Goal: Information Seeking & Learning: Learn about a topic

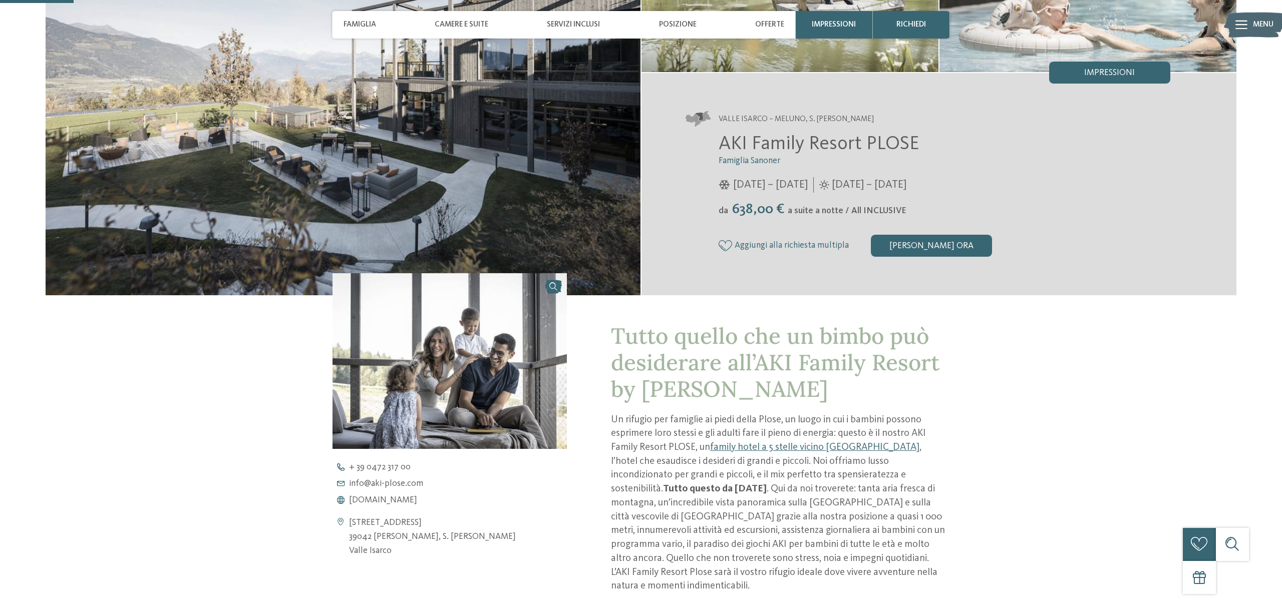
scroll to position [207, 0]
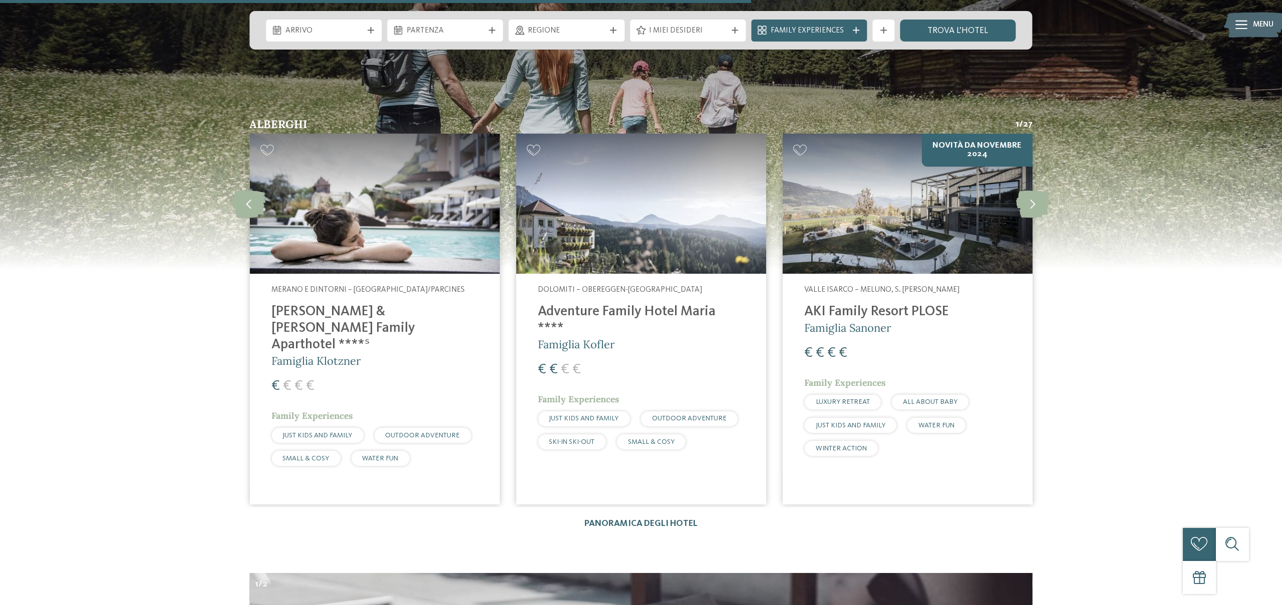
scroll to position [3013, 0]
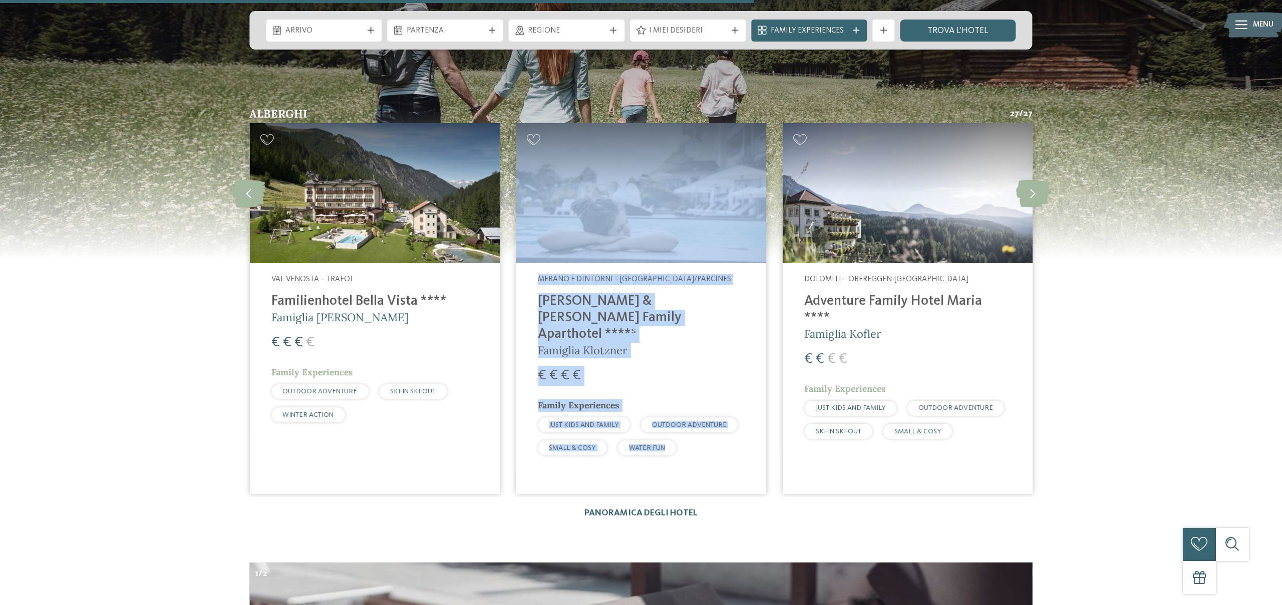
click at [711, 366] on div "€ € € €" at bounding box center [641, 376] width 206 height 20
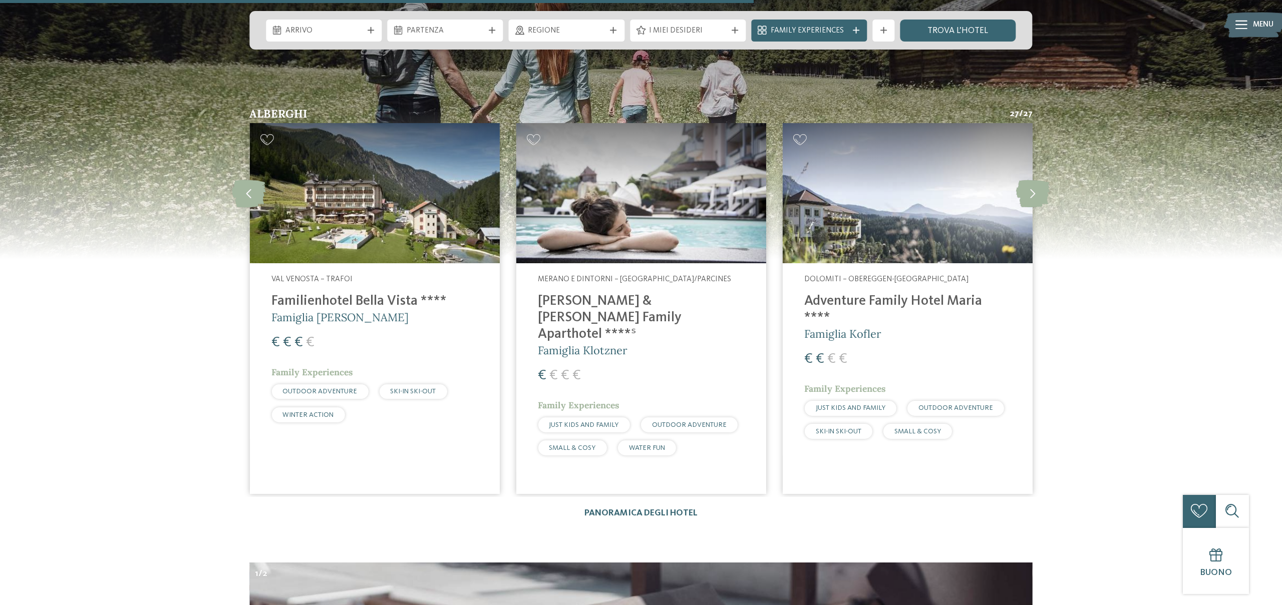
click at [660, 481] on div "Alberghi 27 / 27 slide 3 to 5 of 27 Valle Isarco – Naz-Sciaves Das Mühlwald Qua…" at bounding box center [640, 313] width 915 height 411
drag, startPoint x: 653, startPoint y: 480, endPoint x: 647, endPoint y: 484, distance: 7.2
click at [652, 480] on div "Alberghi 27 / 27 slide 3 to 5 of 27 Valle Isarco – Naz-Sciaves Das Mühlwald Qua…" at bounding box center [640, 313] width 915 height 411
click at [647, 509] on link "Panoramica degli hotel" at bounding box center [640, 513] width 113 height 9
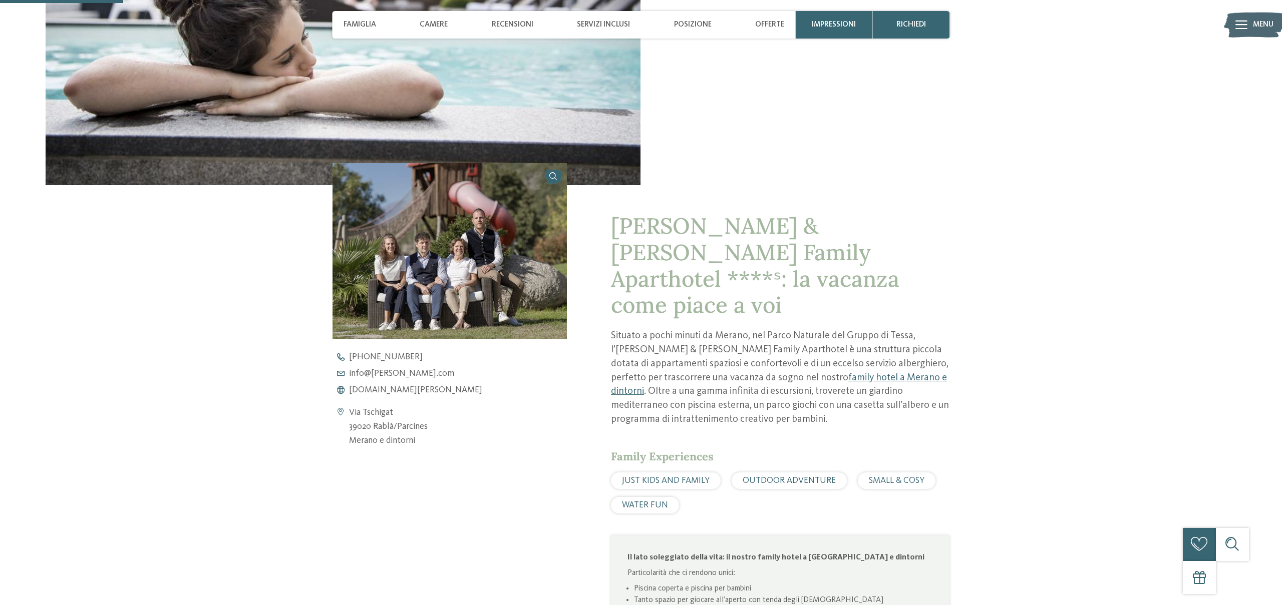
scroll to position [317, 0]
click at [405, 390] on span "[DOMAIN_NAME][PERSON_NAME]" at bounding box center [415, 389] width 133 height 9
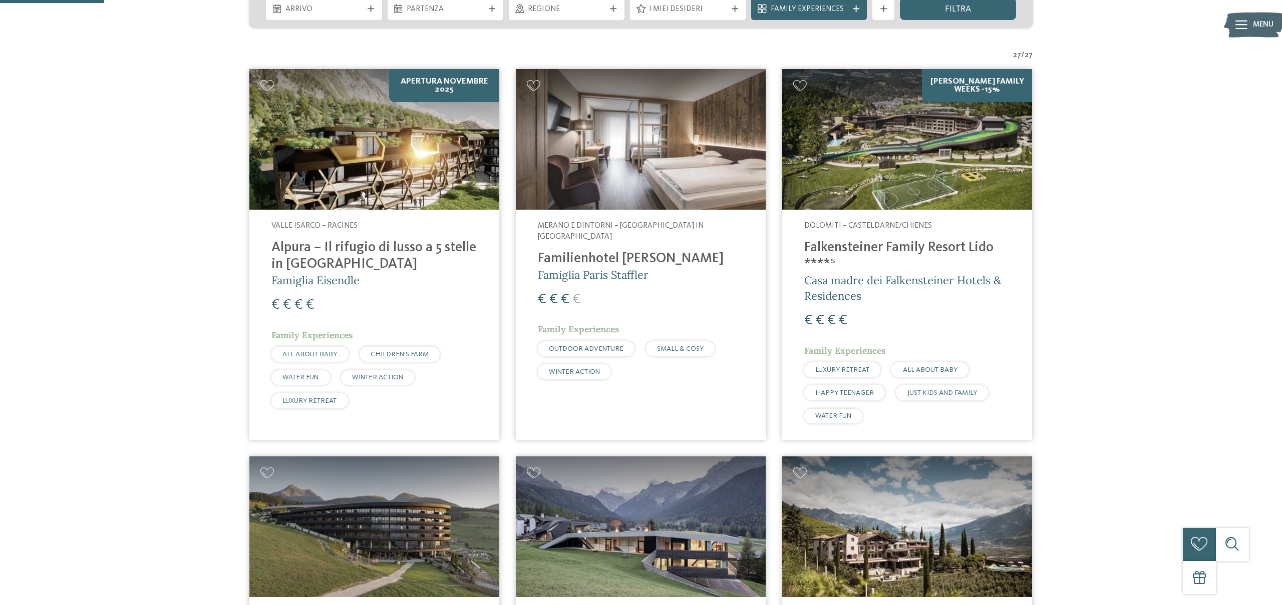
scroll to position [293, 0]
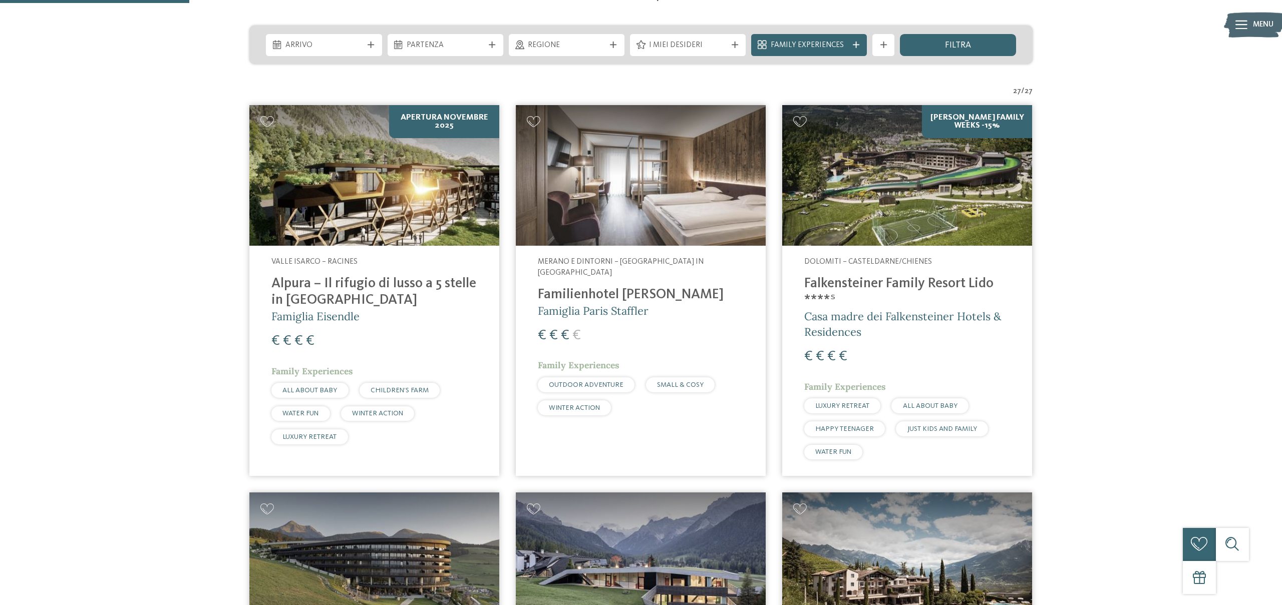
scroll to position [0, 0]
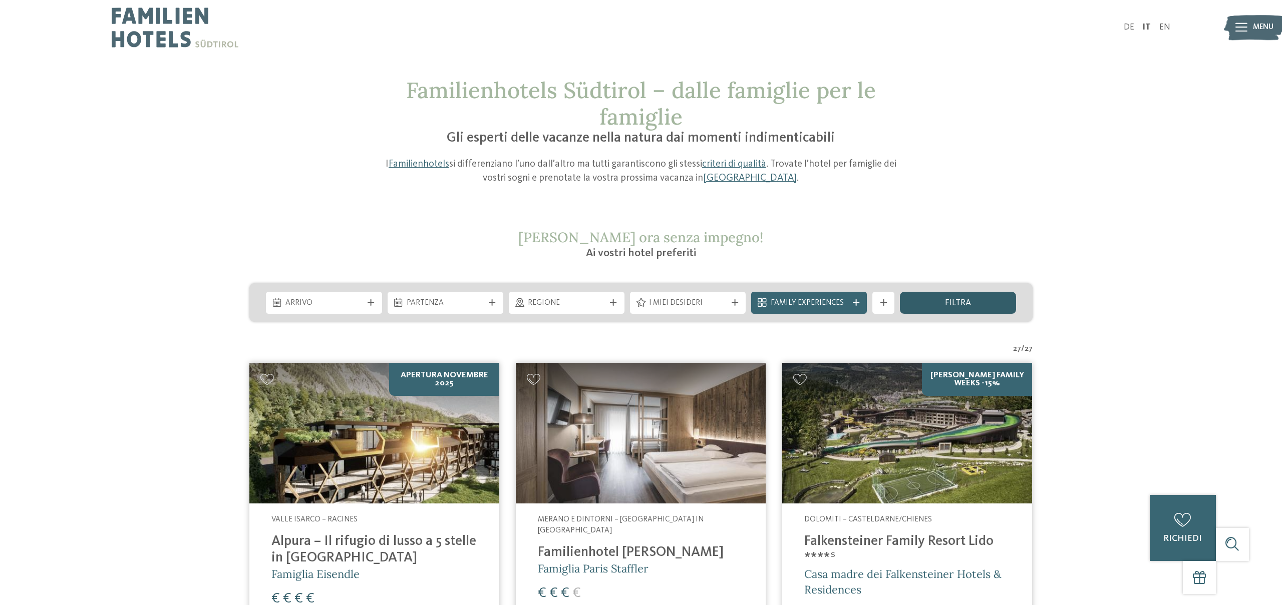
click at [978, 305] on div "filtra" at bounding box center [958, 303] width 116 height 22
click at [674, 301] on span "I miei desideri" at bounding box center [687, 303] width 77 height 11
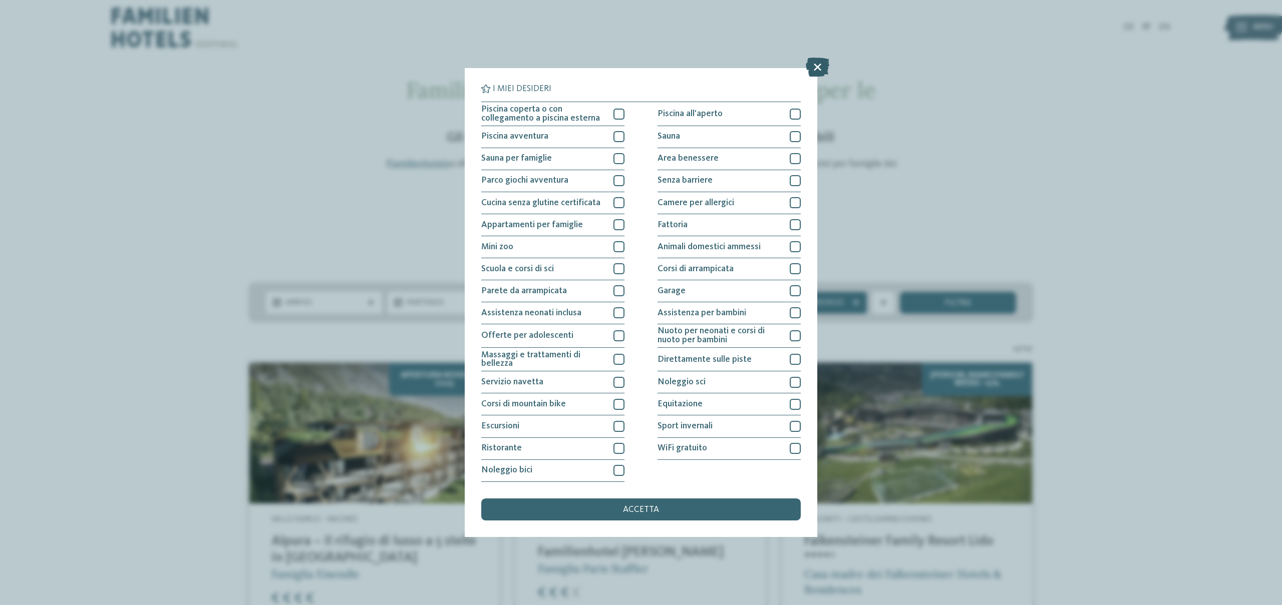
click at [822, 65] on icon at bounding box center [818, 67] width 24 height 19
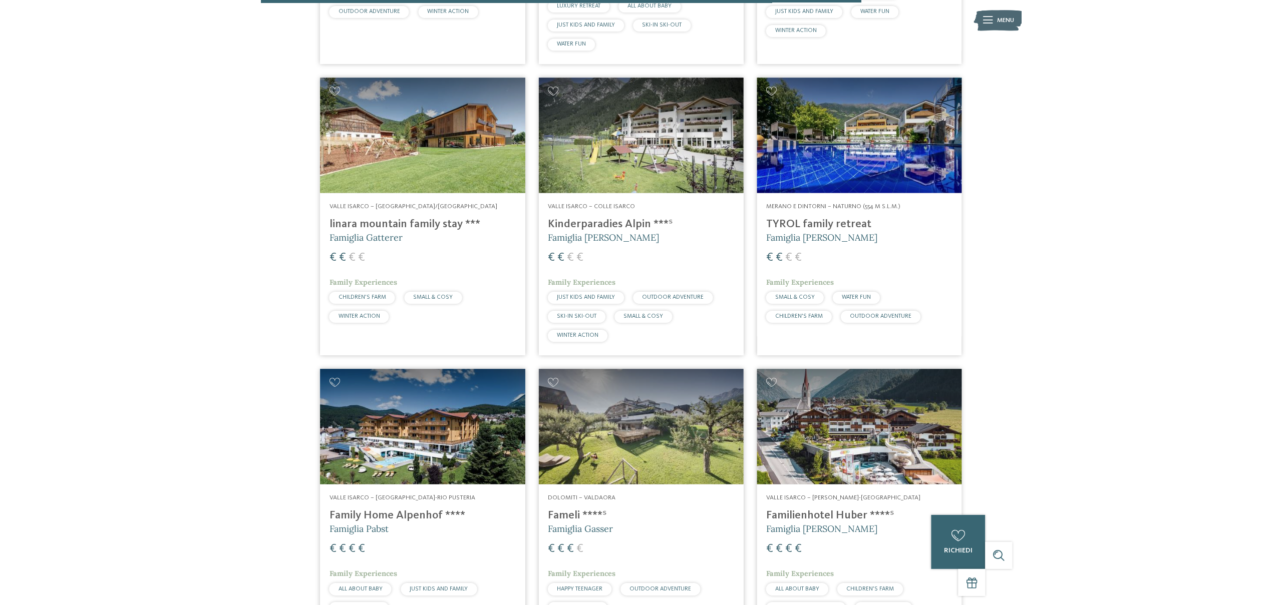
scroll to position [2301, 0]
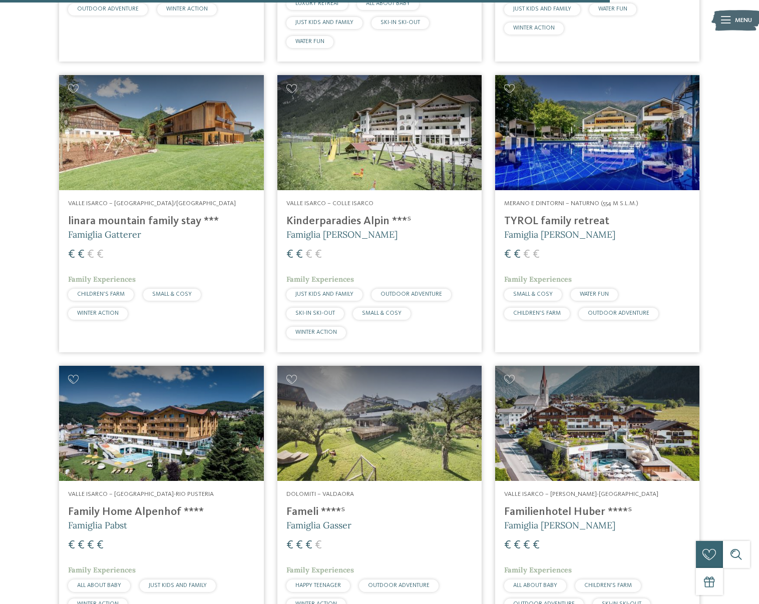
click at [542, 215] on h4 "TYROL family retreat" at bounding box center [597, 222] width 186 height 14
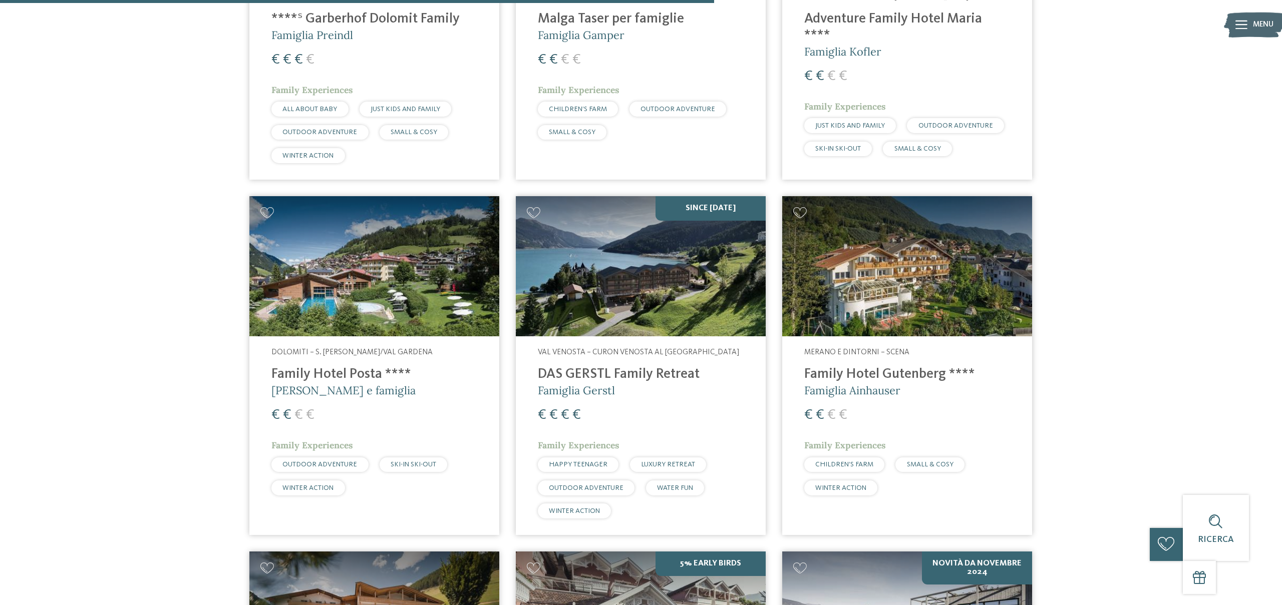
scroll to position [2012, 0]
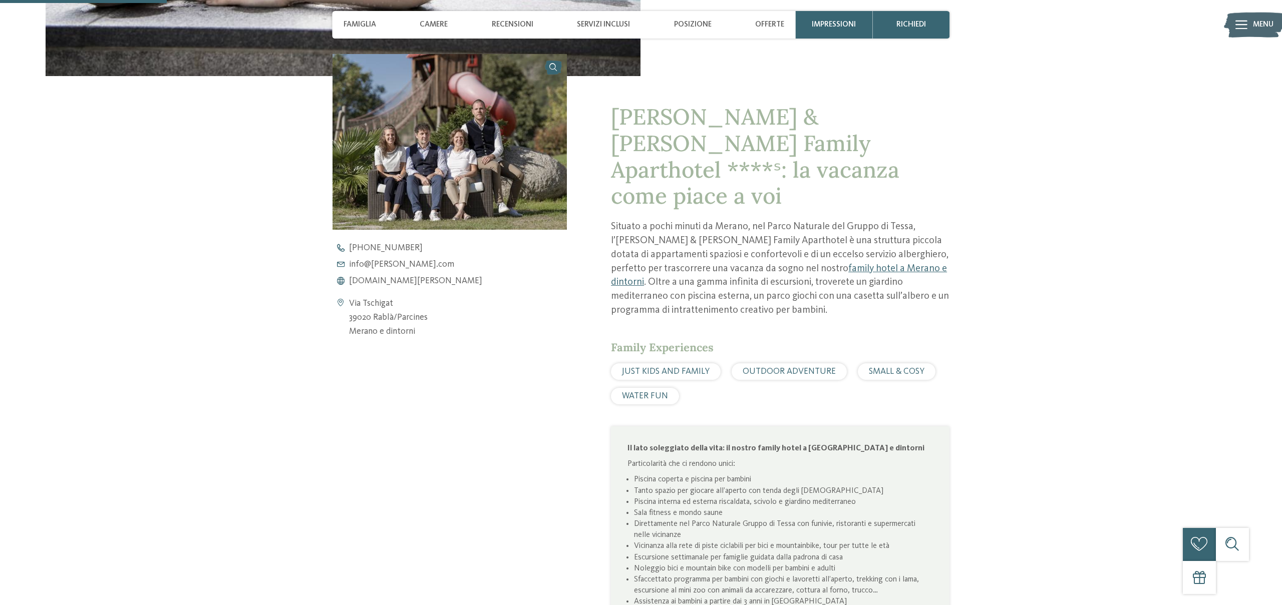
scroll to position [432, 0]
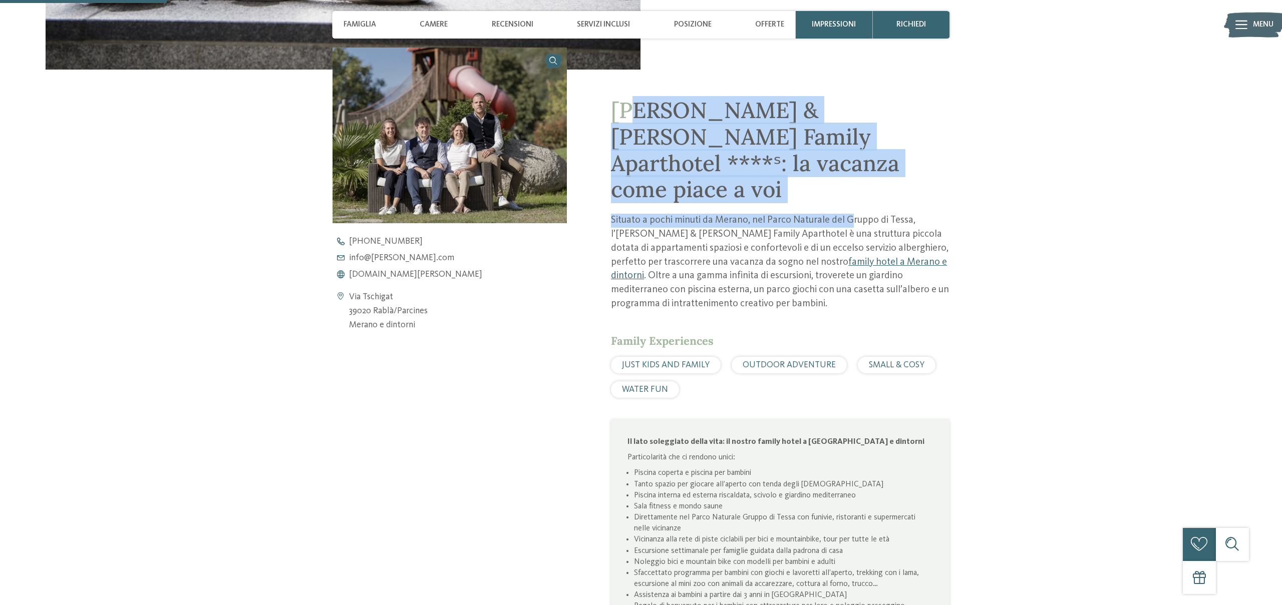
drag, startPoint x: 661, startPoint y: 123, endPoint x: 853, endPoint y: 198, distance: 205.8
click at [852, 197] on div "Heidi & Edith Family Aparthotel ****ˢ: la vacanza come piace a voi Situato a po…" at bounding box center [780, 416] width 339 height 638
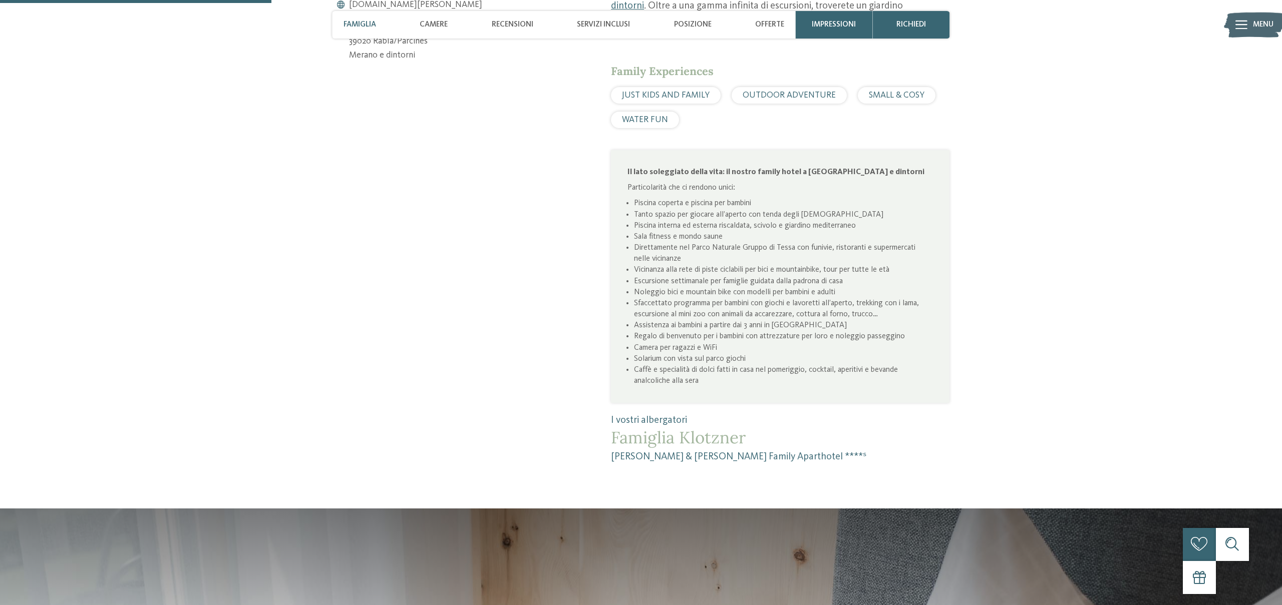
scroll to position [703, 0]
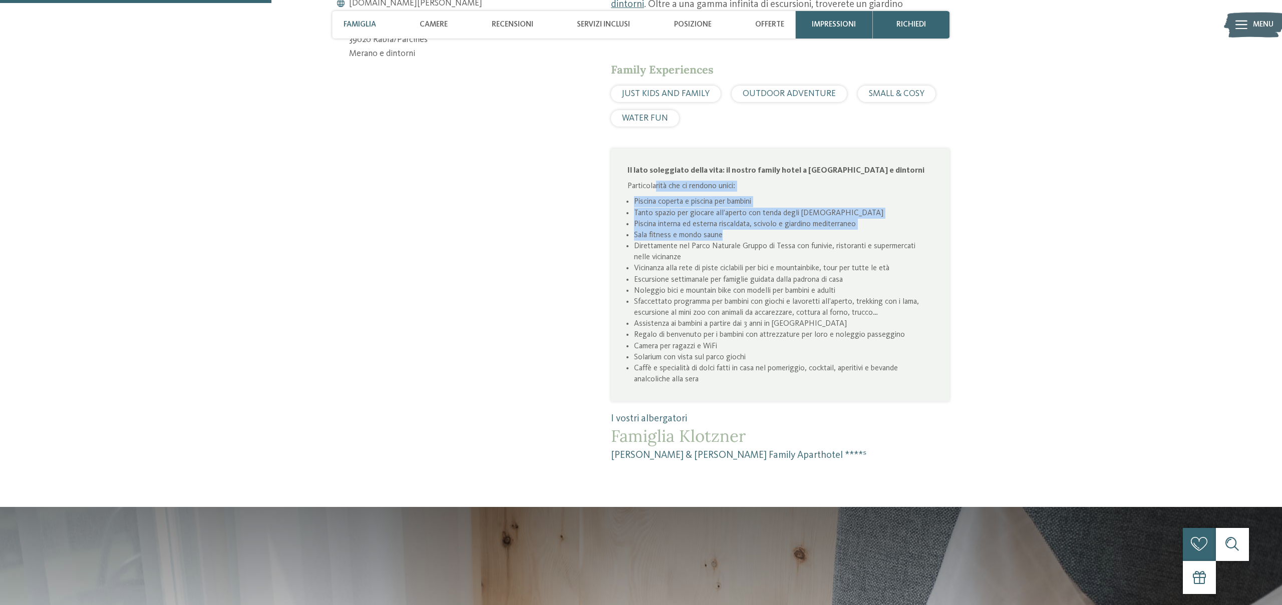
drag, startPoint x: 656, startPoint y: 162, endPoint x: 772, endPoint y: 209, distance: 124.9
click at [790, 206] on div "Il lato soleggiato della vita: il nostro family hotel a Merano e dintorni Parti…" at bounding box center [780, 275] width 305 height 220
drag, startPoint x: 698, startPoint y: 203, endPoint x: 674, endPoint y: 181, distance: 32.3
click at [698, 219] on li "Piscina interna ed esterna riscaldata, scivolo e giardino mediterraneo" at bounding box center [783, 224] width 299 height 11
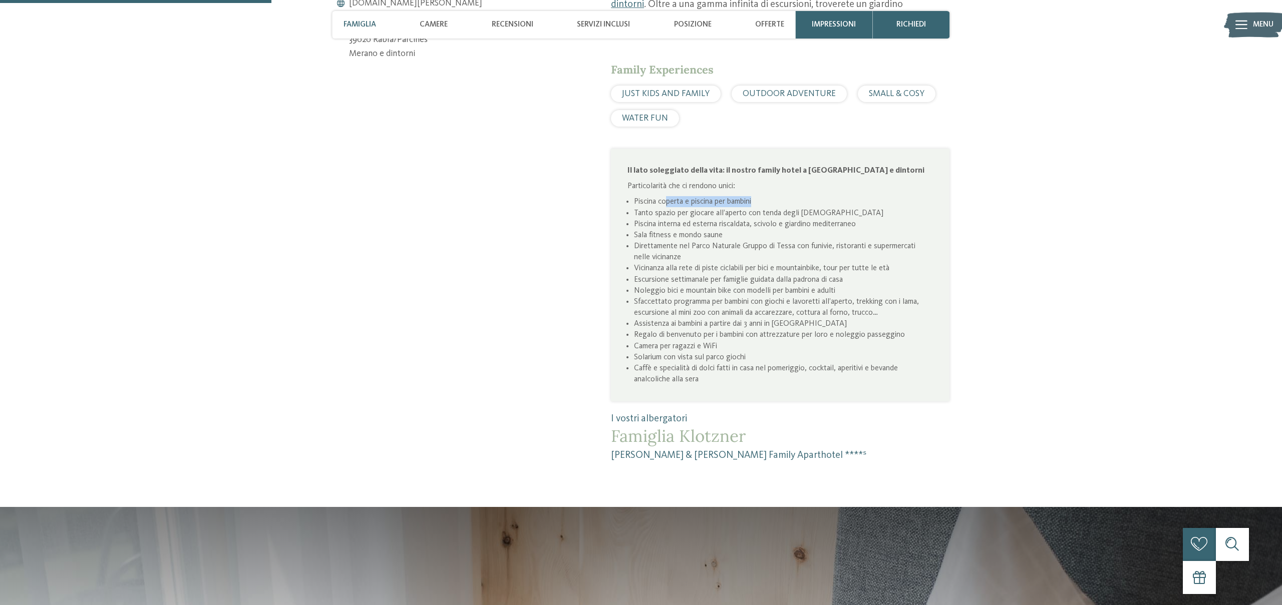
drag, startPoint x: 669, startPoint y: 176, endPoint x: 797, endPoint y: 185, distance: 128.0
click at [794, 196] on li "Piscina coperta e piscina per bambini" at bounding box center [783, 201] width 299 height 11
drag, startPoint x: 667, startPoint y: 188, endPoint x: 826, endPoint y: 188, distance: 159.8
click at [826, 208] on li "Tanto spazio per giocare all’aperto con tenda degli indiani" at bounding box center [783, 213] width 299 height 11
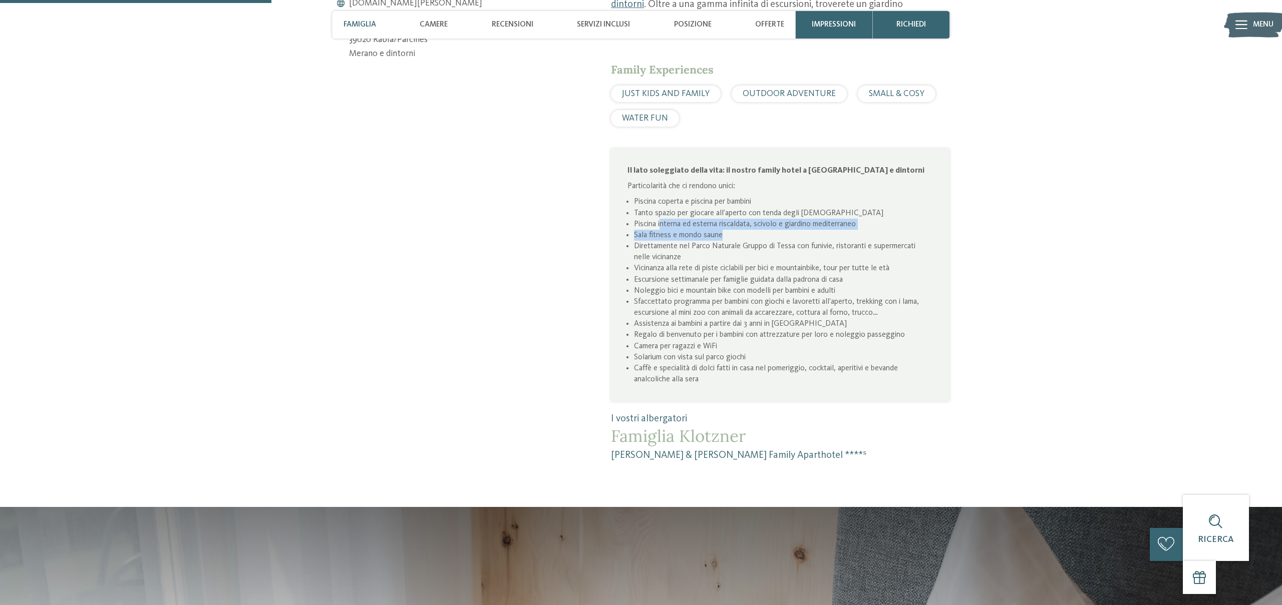
drag, startPoint x: 662, startPoint y: 200, endPoint x: 802, endPoint y: 204, distance: 140.3
click at [802, 205] on ul "Piscina coperta e piscina per bambini Tanto spazio per giocare all’aperto con t…" at bounding box center [780, 290] width 305 height 189
drag, startPoint x: 755, startPoint y: 206, endPoint x: 735, endPoint y: 207, distance: 20.1
click at [755, 230] on li "Sala fitness e mondo saune" at bounding box center [783, 235] width 299 height 11
drag, startPoint x: 651, startPoint y: 214, endPoint x: 737, endPoint y: 222, distance: 86.5
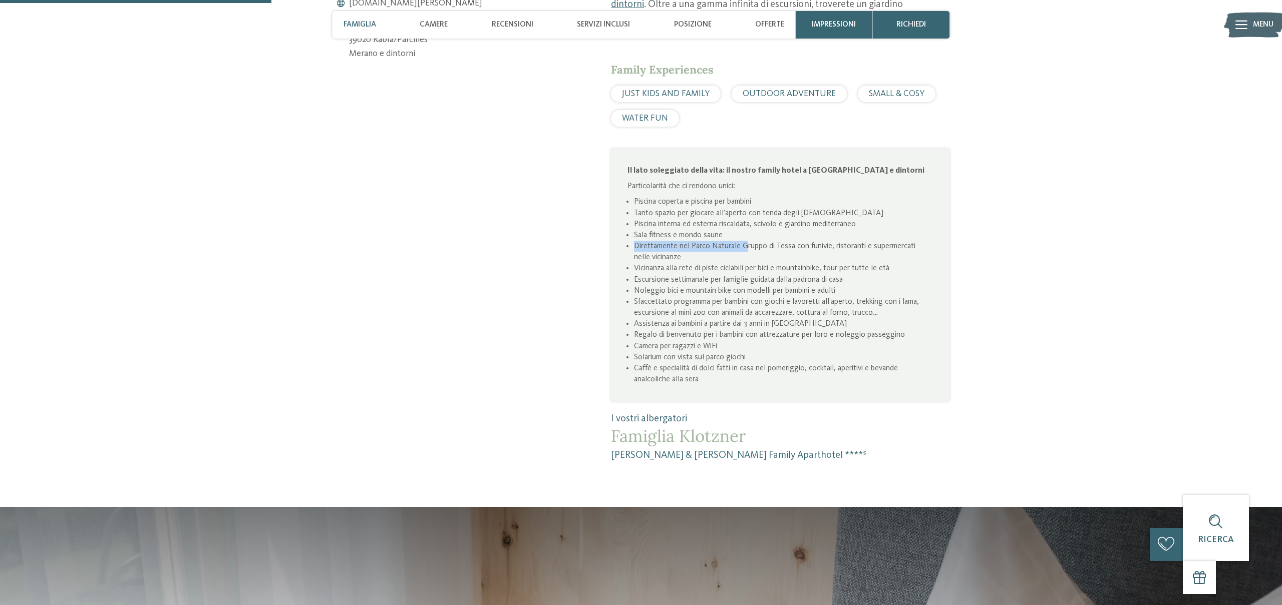
click at [752, 241] on li "Direttamente nel Parco Naturale Gruppo di Tessa con funivie, ristoranti e super…" at bounding box center [783, 252] width 299 height 22
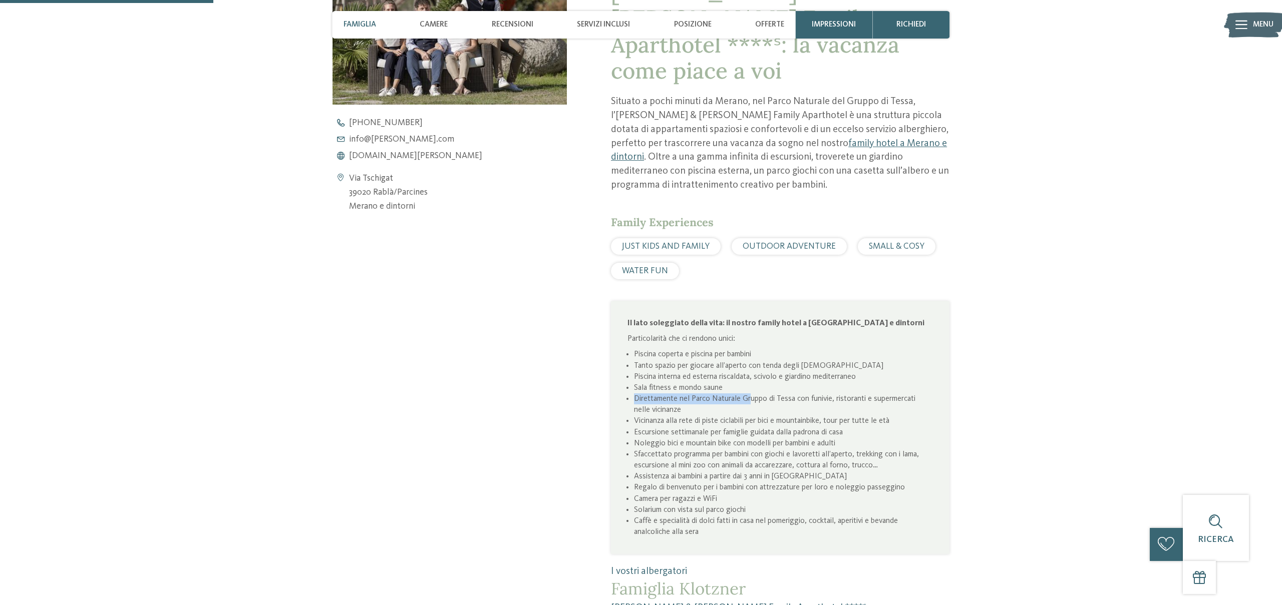
scroll to position [552, 0]
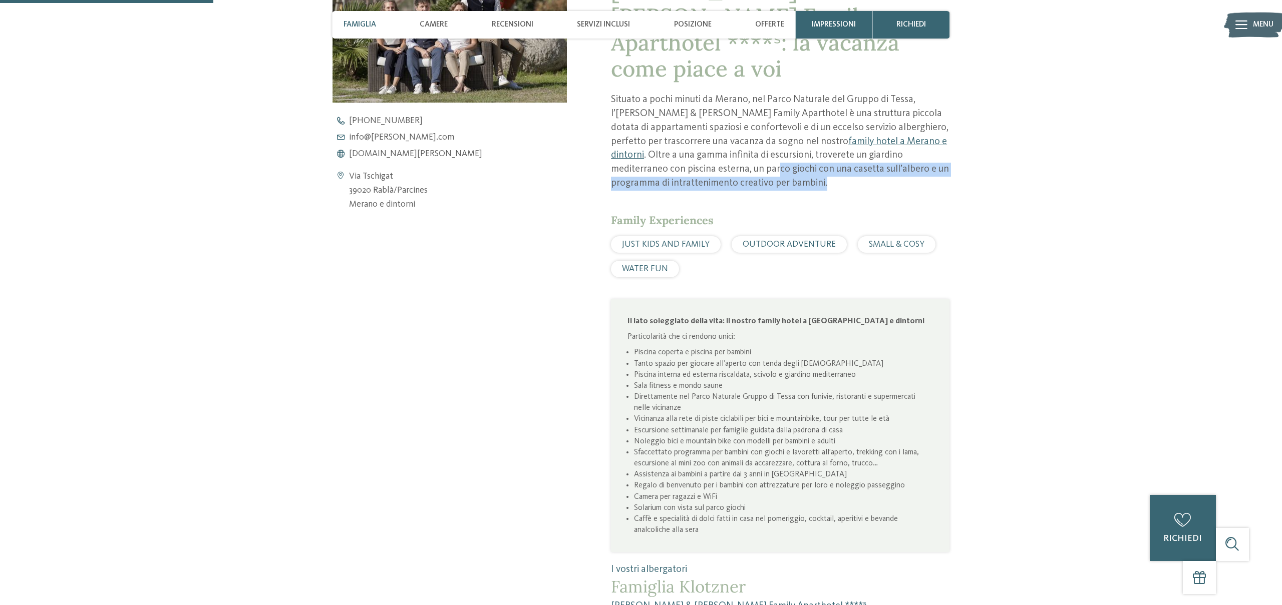
drag, startPoint x: 629, startPoint y: 147, endPoint x: 892, endPoint y: 151, distance: 263.5
click at [891, 151] on p "Situato a pochi minuti da Merano, nel Parco Naturale del Gruppo di Tessa, l’Hei…" at bounding box center [780, 141] width 339 height 97
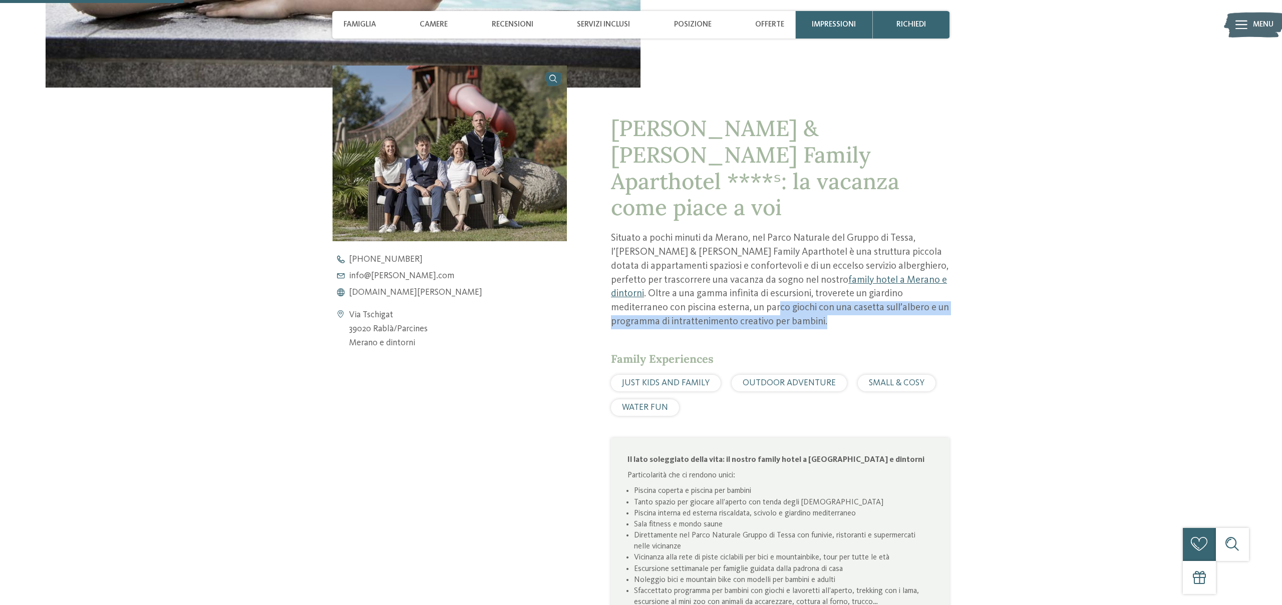
scroll to position [413, 0]
click at [555, 83] on link at bounding box center [450, 154] width 234 height 176
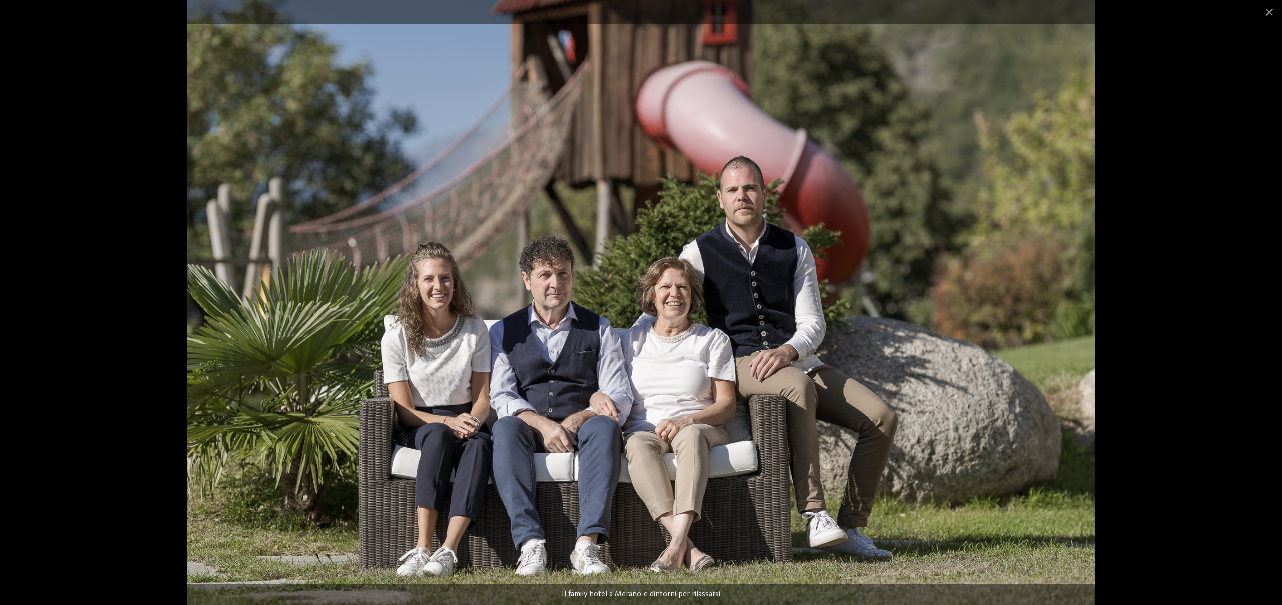
click at [1190, 304] on div at bounding box center [641, 302] width 1282 height 605
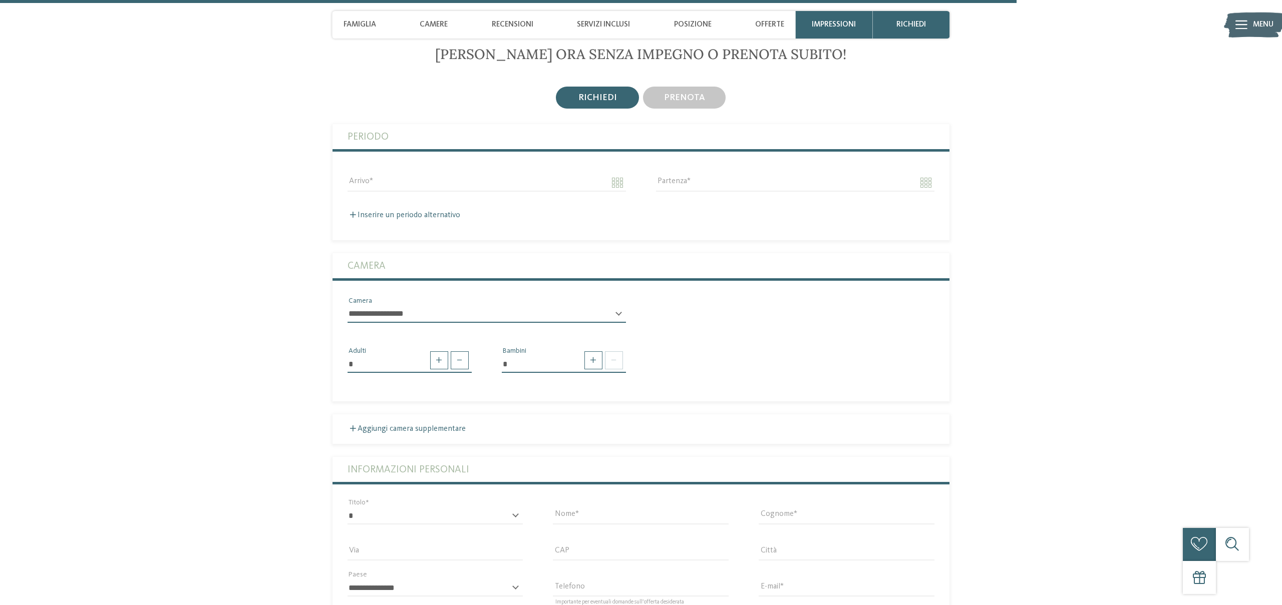
scroll to position [2632, 0]
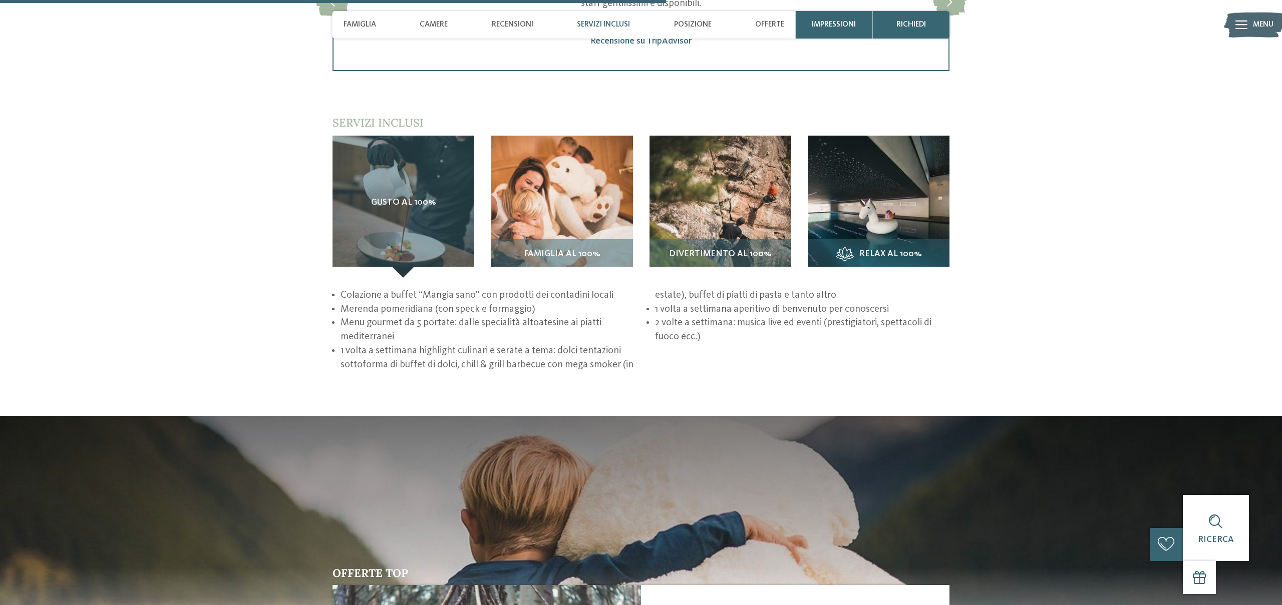
scroll to position [1727, 0]
click at [891, 249] on span "Relax al 100%" at bounding box center [890, 254] width 62 height 10
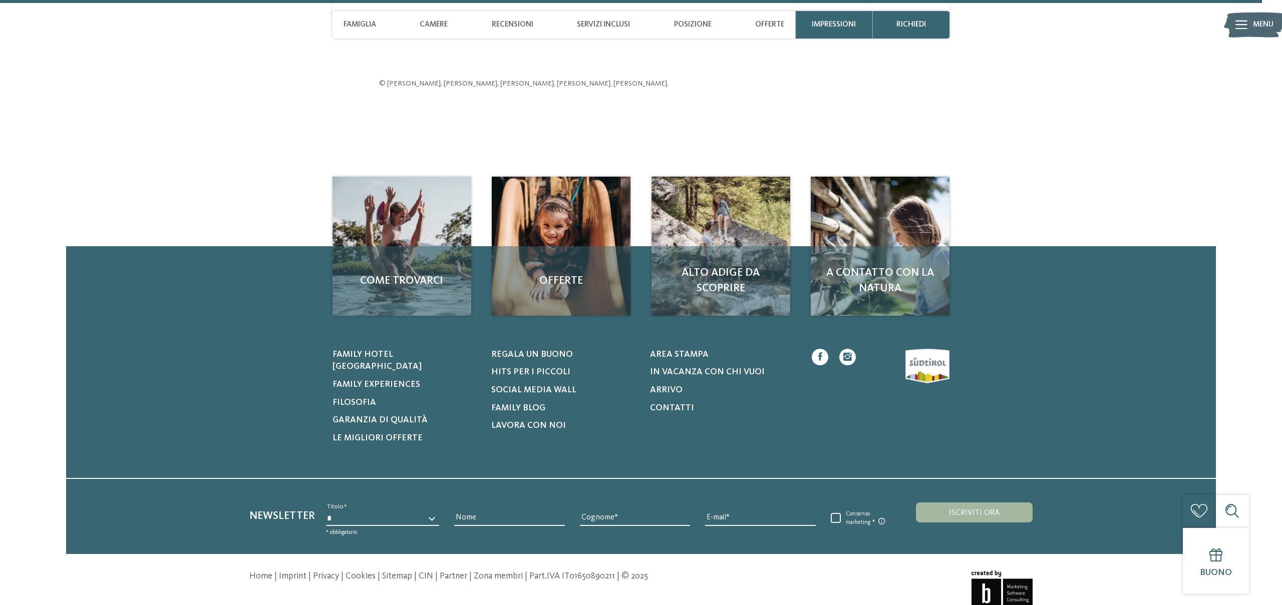
scroll to position [3320, 0]
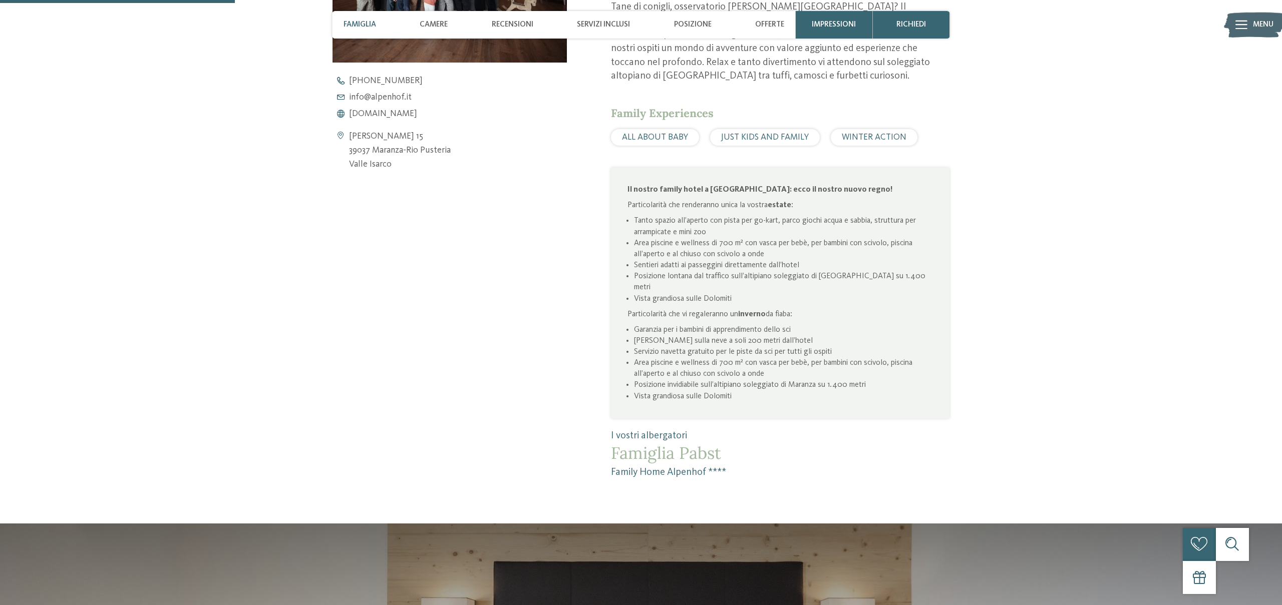
scroll to position [674, 0]
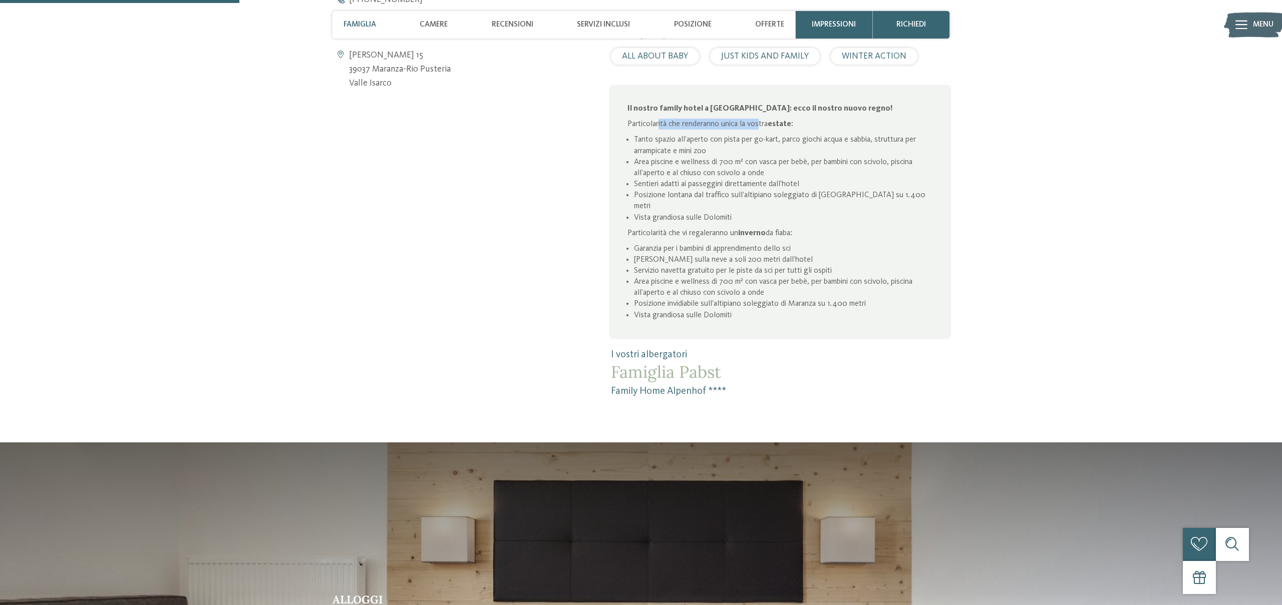
drag, startPoint x: 674, startPoint y: 126, endPoint x: 758, endPoint y: 128, distance: 84.7
click at [761, 127] on p "Particolarità che renderanno unica la vostra estate :" at bounding box center [780, 124] width 305 height 11
drag, startPoint x: 666, startPoint y: 139, endPoint x: 824, endPoint y: 143, distance: 158.3
click at [839, 145] on li "Tanto spazio all’aperto con pista per go-kart, parco giochi acqua e sabbia, str…" at bounding box center [783, 145] width 299 height 22
drag, startPoint x: 762, startPoint y: 145, endPoint x: 755, endPoint y: 144, distance: 7.0
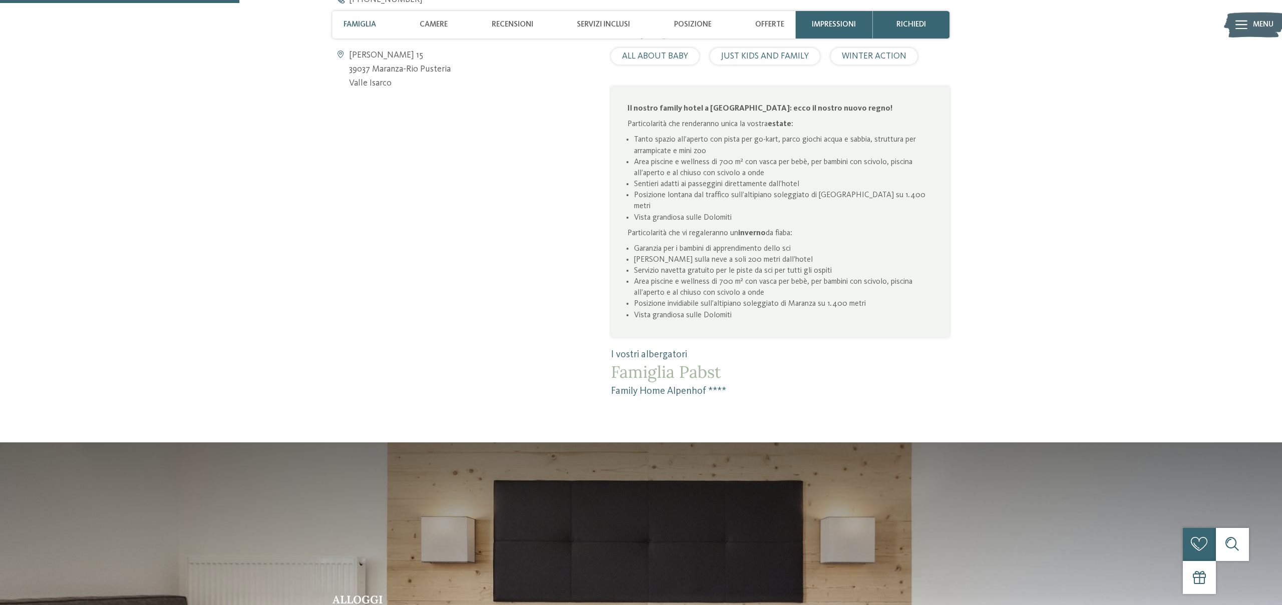
click at [762, 145] on li "Tanto spazio all’aperto con pista per go-kart, parco giochi acqua e sabbia, str…" at bounding box center [783, 145] width 299 height 22
drag, startPoint x: 731, startPoint y: 141, endPoint x: 913, endPoint y: 143, distance: 182.8
click at [910, 143] on li "Tanto spazio all’aperto con pista per go-kart, parco giochi acqua e sabbia, str…" at bounding box center [783, 145] width 299 height 22
click at [826, 143] on li "Tanto spazio all’aperto con pista per go-kart, parco giochi acqua e sabbia, str…" at bounding box center [783, 145] width 299 height 22
drag, startPoint x: 802, startPoint y: 142, endPoint x: 872, endPoint y: 145, distance: 70.2
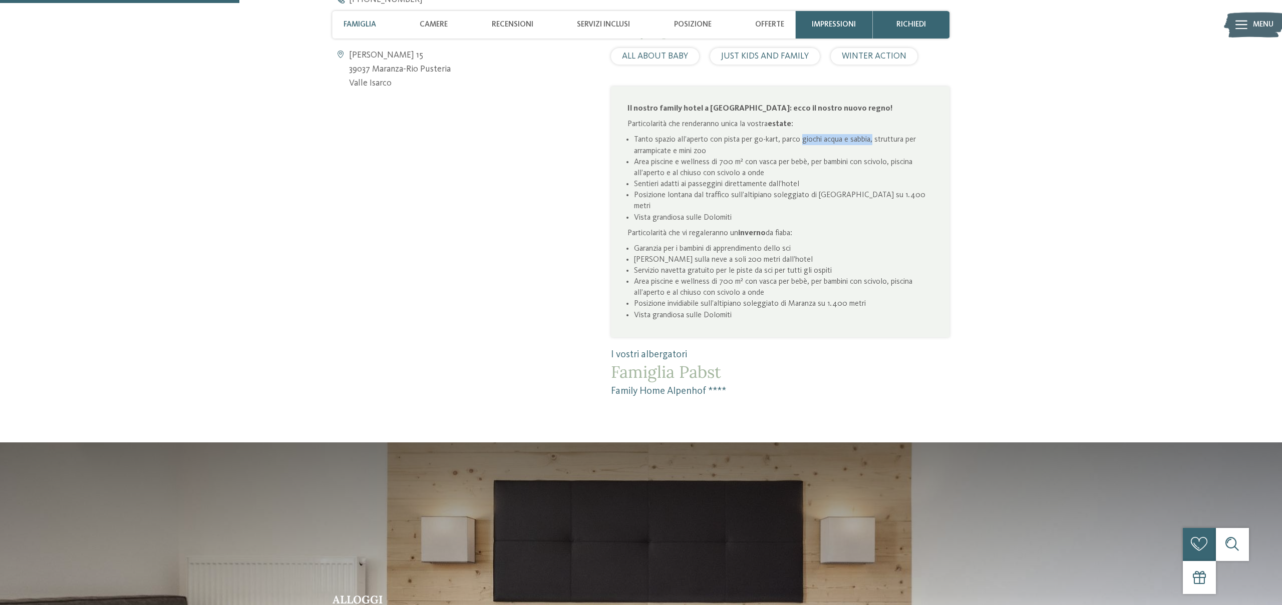
click at [871, 144] on li "Tanto spazio all’aperto con pista per go-kart, parco giochi acqua e sabbia, str…" at bounding box center [783, 145] width 299 height 22
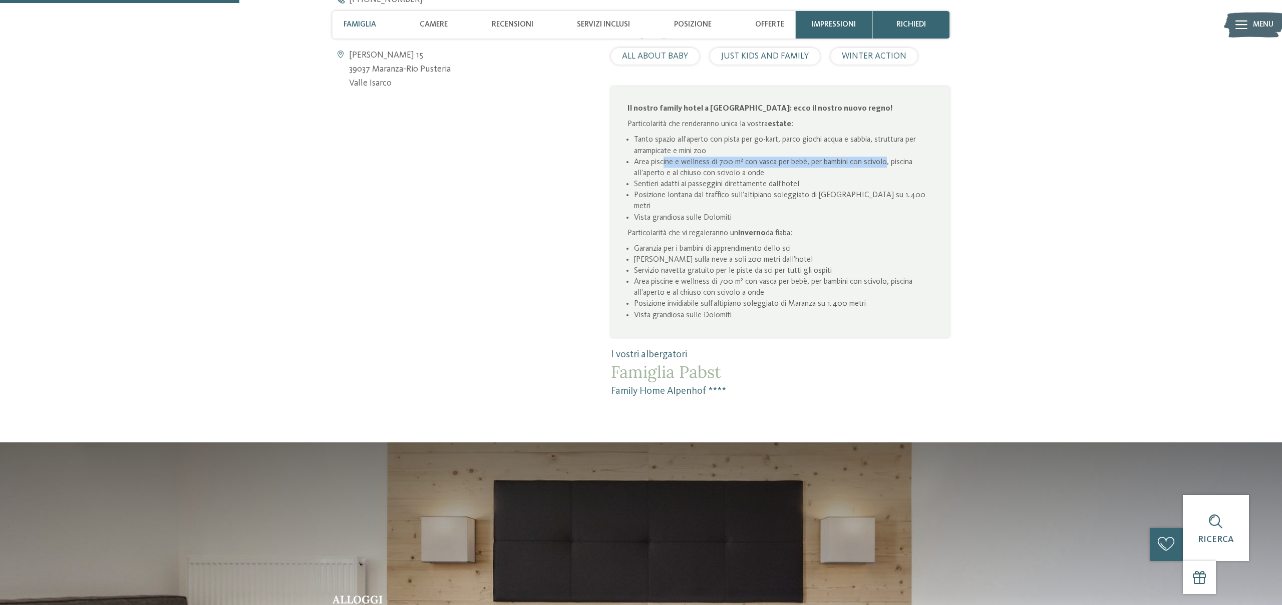
drag, startPoint x: 670, startPoint y: 164, endPoint x: 886, endPoint y: 167, distance: 216.4
click at [886, 167] on li "Area piscine e wellness di 700 m² con vasca per bebè, per bambini con scivolo, …" at bounding box center [783, 168] width 299 height 22
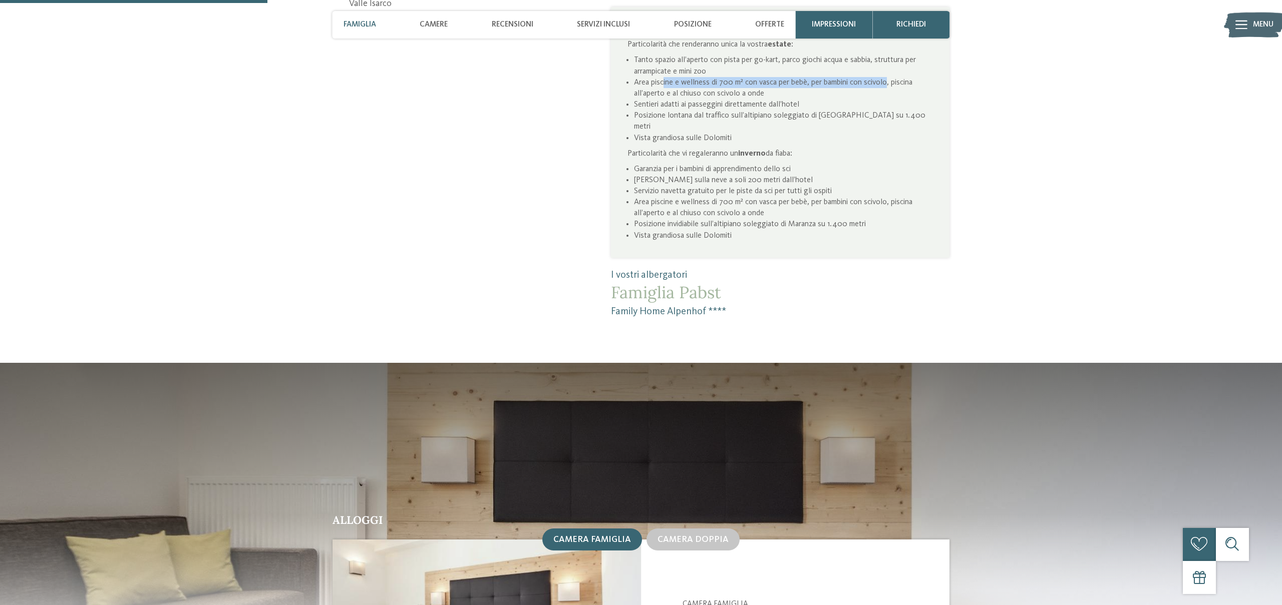
scroll to position [752, 0]
drag, startPoint x: 666, startPoint y: 83, endPoint x: 648, endPoint y: 81, distance: 18.6
click at [666, 83] on li "Area piscine e wellness di 700 m² con vasca per bebè, per bambini con scivolo, …" at bounding box center [783, 89] width 299 height 22
drag, startPoint x: 649, startPoint y: 82, endPoint x: 854, endPoint y: 84, distance: 205.3
click at [849, 85] on li "Area piscine e wellness di 700 m² con vasca per bebè, per bambini con scivolo, …" at bounding box center [783, 89] width 299 height 22
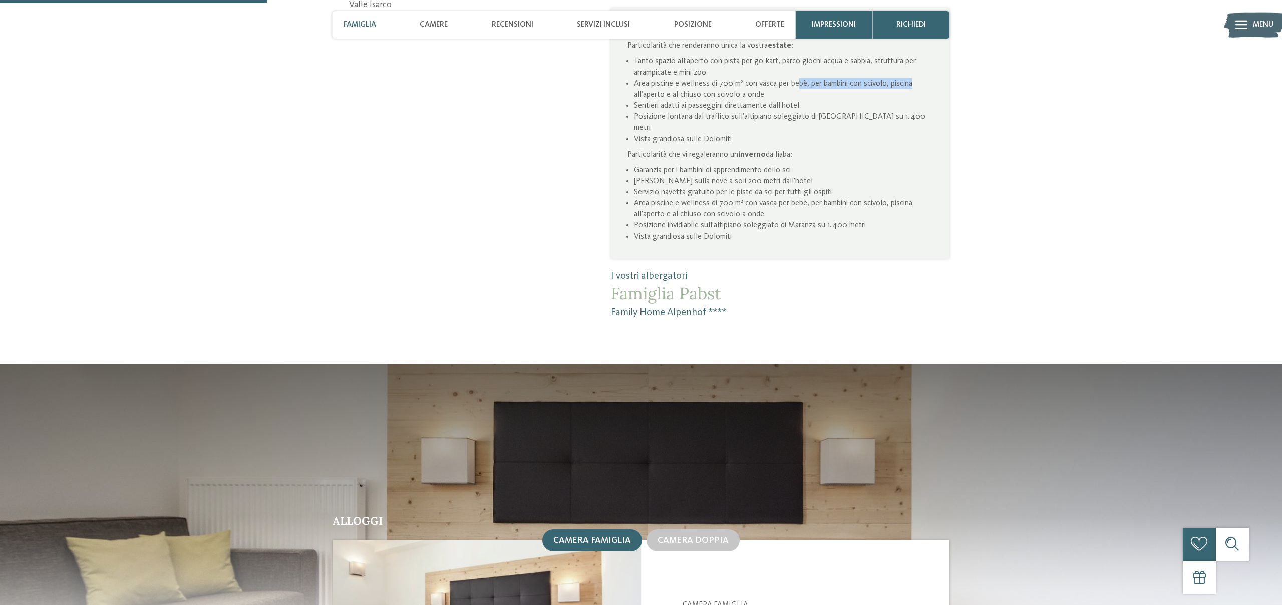
drag, startPoint x: 797, startPoint y: 84, endPoint x: 920, endPoint y: 89, distance: 122.8
click at [920, 89] on li "Area piscine e wellness di 700 m² con vasca per bebè, per bambini con scivolo, …" at bounding box center [783, 89] width 299 height 22
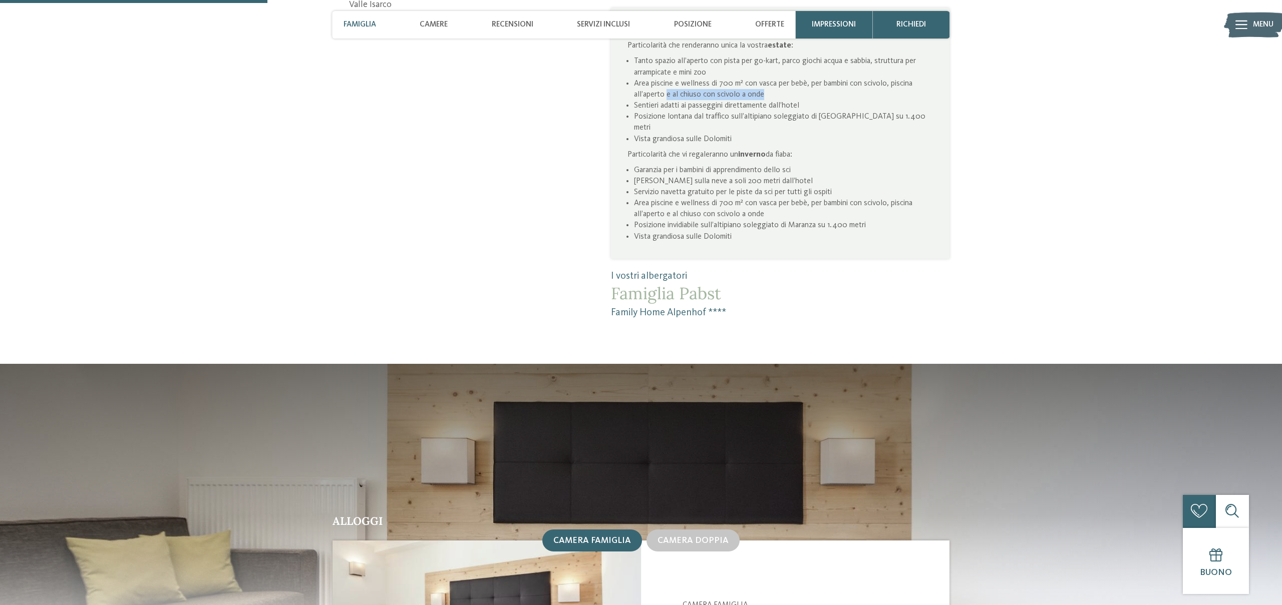
drag, startPoint x: 667, startPoint y: 95, endPoint x: 839, endPoint y: 99, distance: 172.3
click at [835, 99] on li "Area piscine e wellness di 700 m² con vasca per bebè, per bambini con scivolo, …" at bounding box center [783, 89] width 299 height 22
drag, startPoint x: 655, startPoint y: 113, endPoint x: 803, endPoint y: 114, distance: 148.2
click at [800, 114] on li "Posizione lontana dal traffico sull’altipiano soleggiato di Maranza su 1.400 me…" at bounding box center [783, 122] width 299 height 22
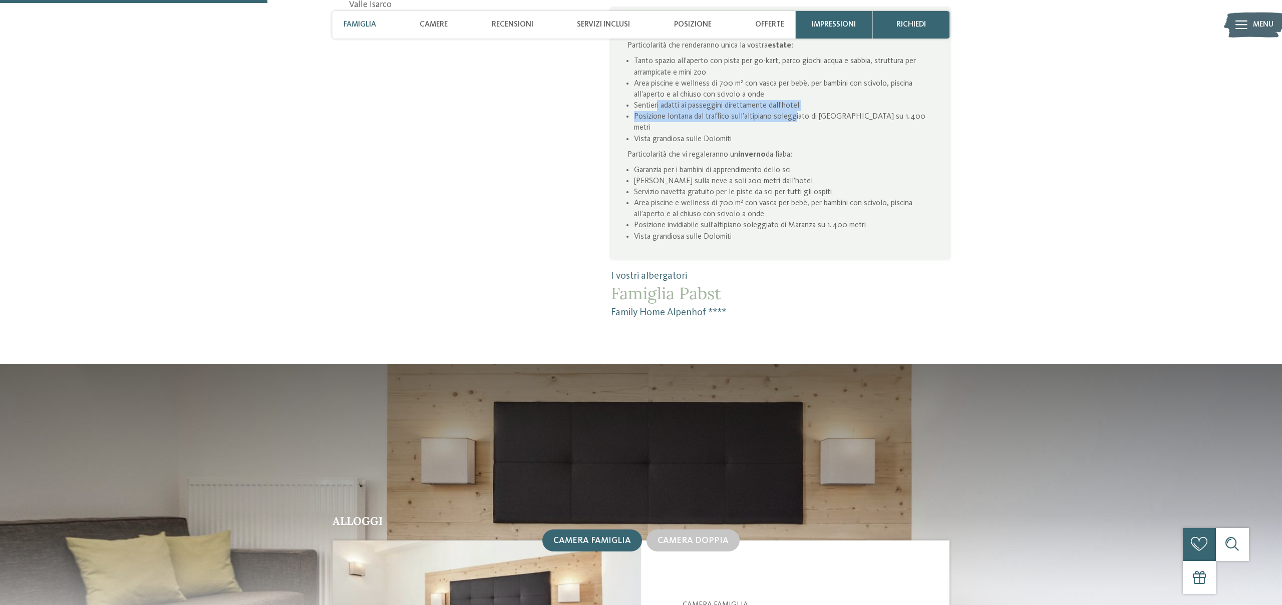
drag, startPoint x: 657, startPoint y: 109, endPoint x: 804, endPoint y: 114, distance: 147.3
click at [798, 112] on ul "Tanto spazio all’aperto con pista per go-kart, parco giochi acqua e sabbia, str…" at bounding box center [780, 100] width 305 height 89
drag, startPoint x: 712, startPoint y: 108, endPoint x: 656, endPoint y: 112, distance: 56.2
click at [711, 108] on li "Sentieri adatti ai passeggini direttamente dall’hotel" at bounding box center [783, 105] width 299 height 11
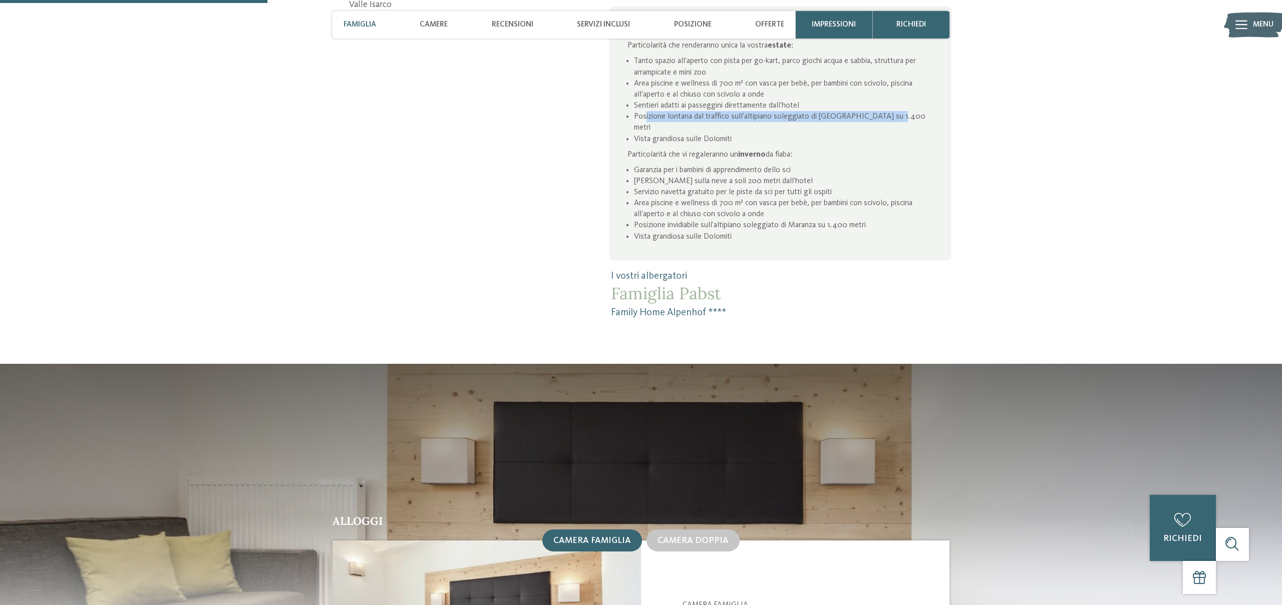
drag, startPoint x: 646, startPoint y: 118, endPoint x: 911, endPoint y: 121, distance: 265.9
click at [909, 121] on li "Posizione lontana dal traffico sull’altipiano soleggiato di Maranza su 1.400 me…" at bounding box center [783, 122] width 299 height 22
drag, startPoint x: 657, startPoint y: 130, endPoint x: 751, endPoint y: 131, distance: 94.2
click at [751, 134] on li "Vista grandiosa sulle Dolomiti" at bounding box center [783, 139] width 299 height 11
drag, startPoint x: 642, startPoint y: 144, endPoint x: 836, endPoint y: 147, distance: 194.3
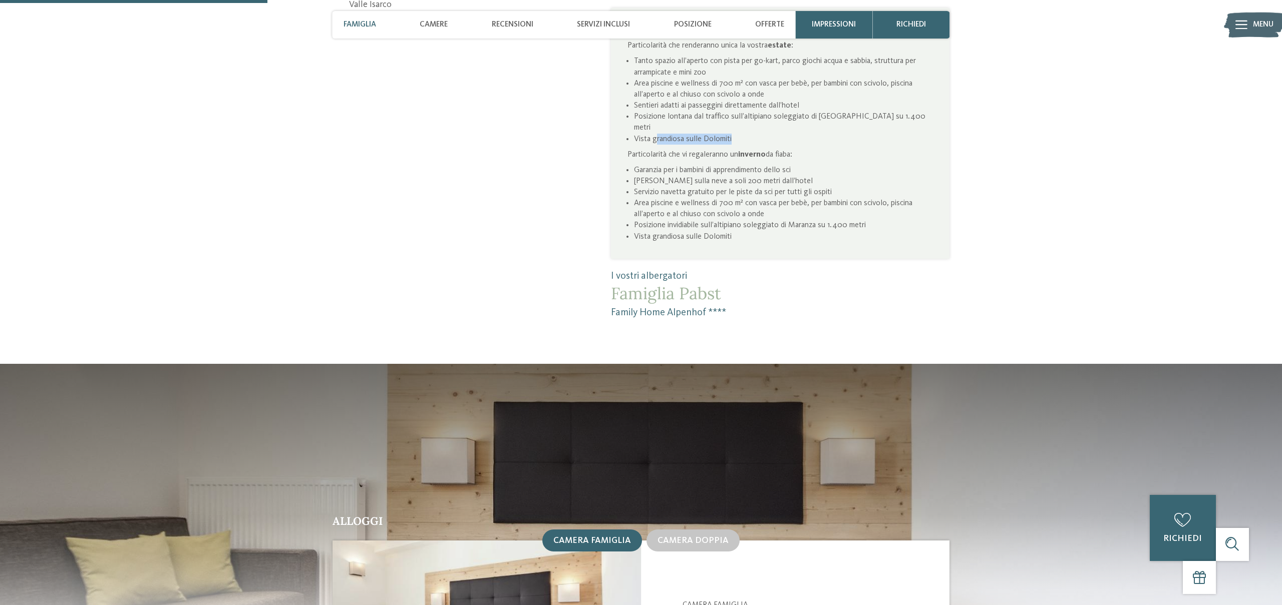
click at [836, 149] on p "Particolarità che vi regaleranno un inverno da fiaba:" at bounding box center [780, 154] width 305 height 11
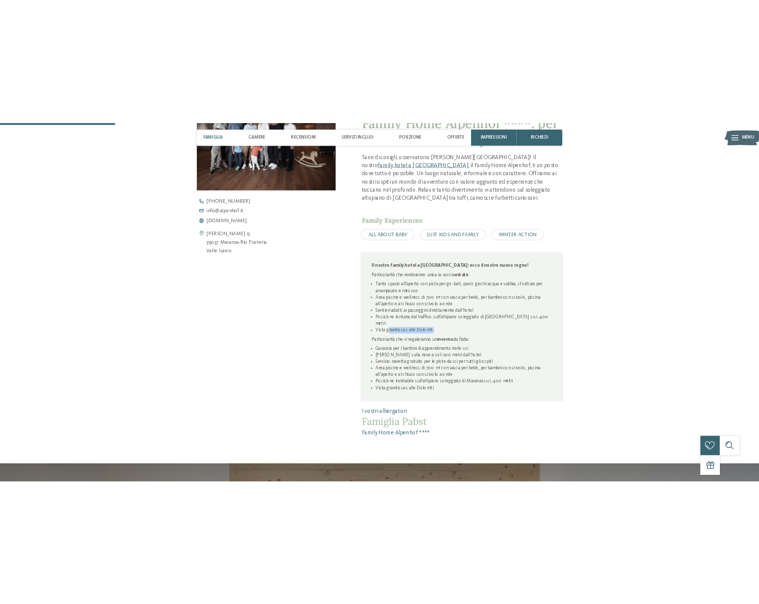
scroll to position [535, 0]
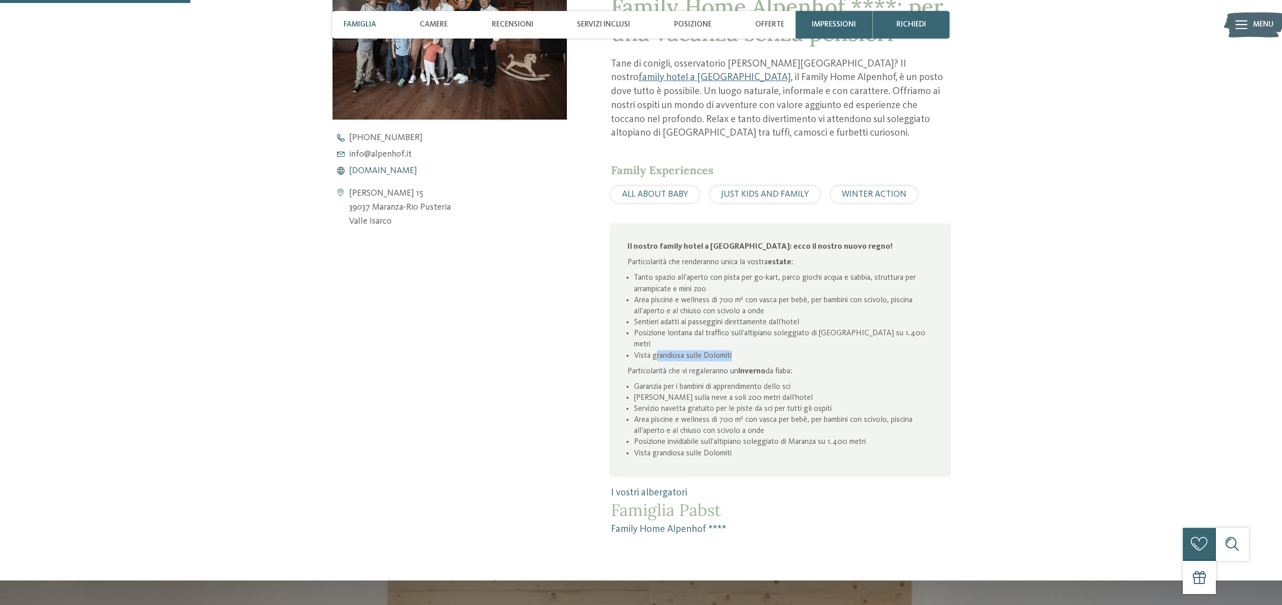
click at [374, 171] on span "www.alpenhof.it" at bounding box center [383, 171] width 68 height 9
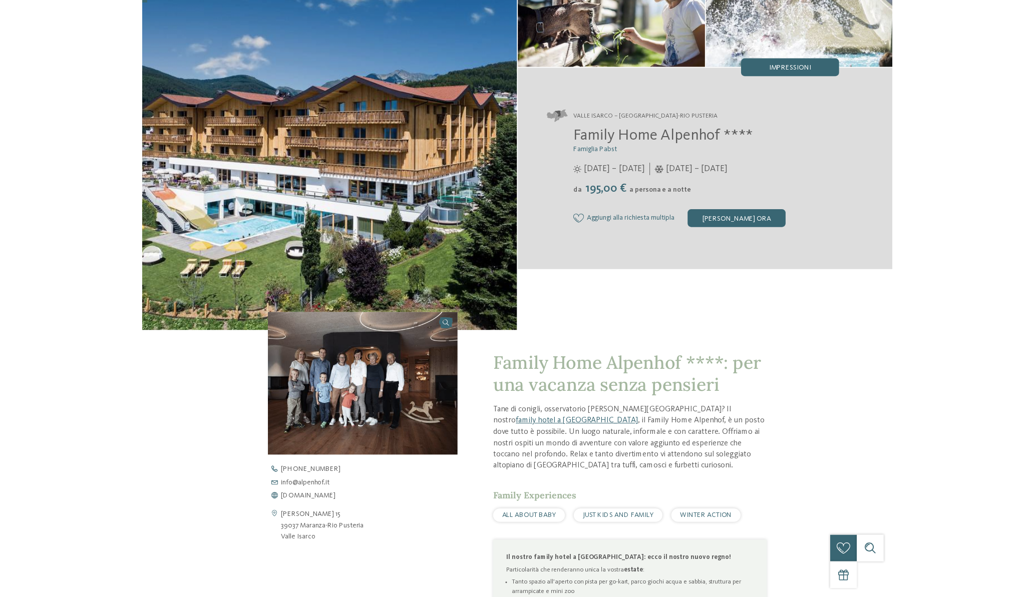
scroll to position [0, 0]
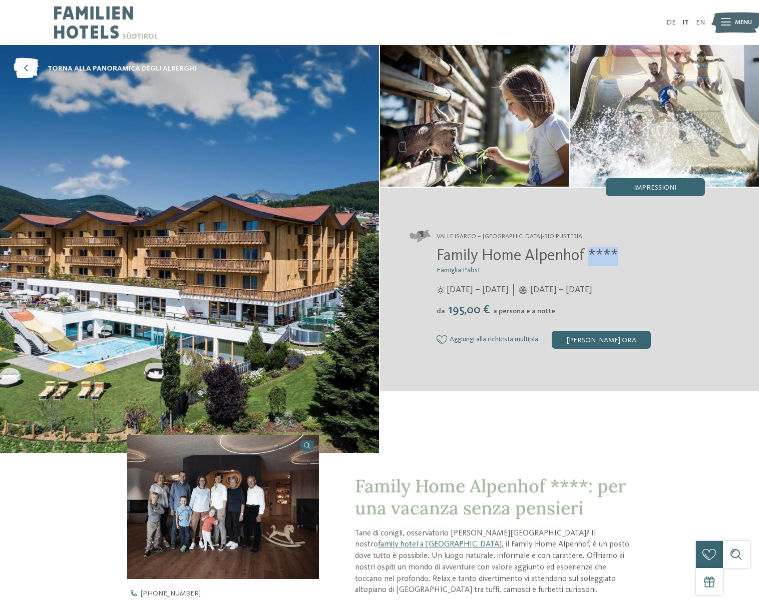
drag, startPoint x: 592, startPoint y: 257, endPoint x: 642, endPoint y: 259, distance: 49.1
click at [641, 259] on h2 "Family Home Alpenhof ****" at bounding box center [571, 256] width 268 height 19
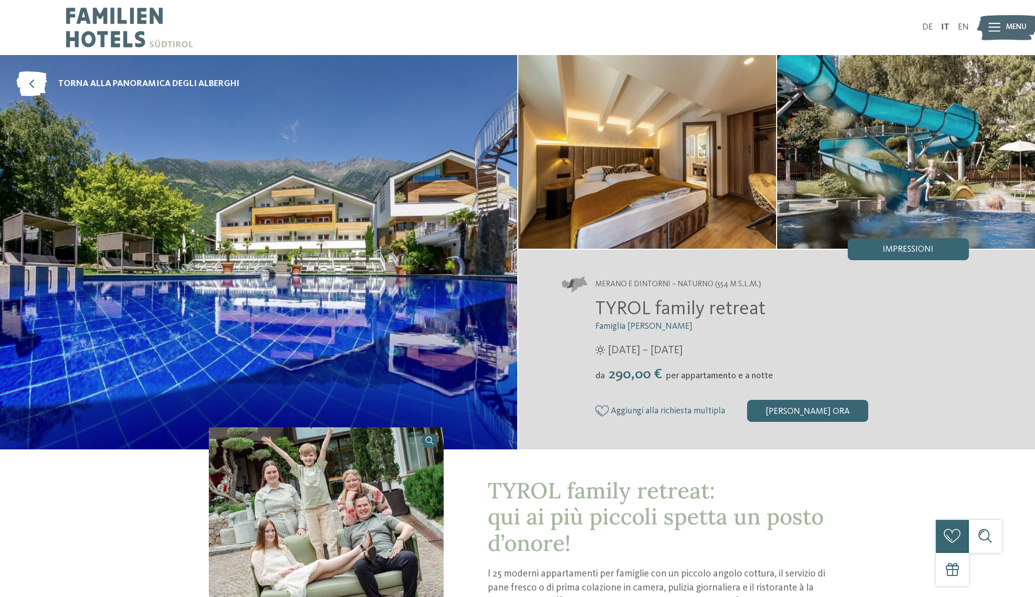
drag, startPoint x: 627, startPoint y: 303, endPoint x: 773, endPoint y: 309, distance: 146.4
click at [759, 309] on h2 "TYROL family retreat" at bounding box center [782, 309] width 374 height 23
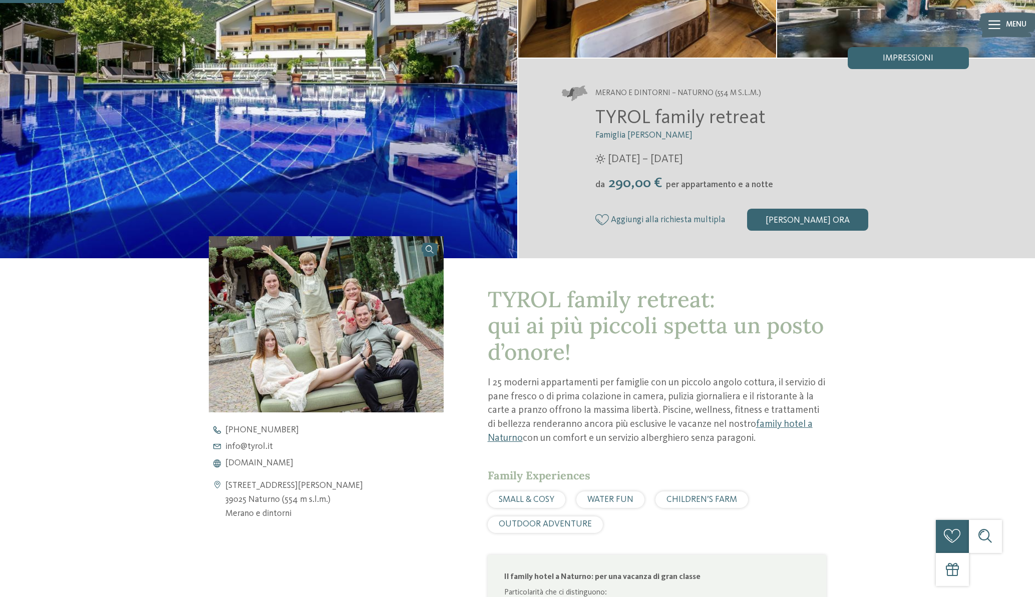
scroll to position [199, 0]
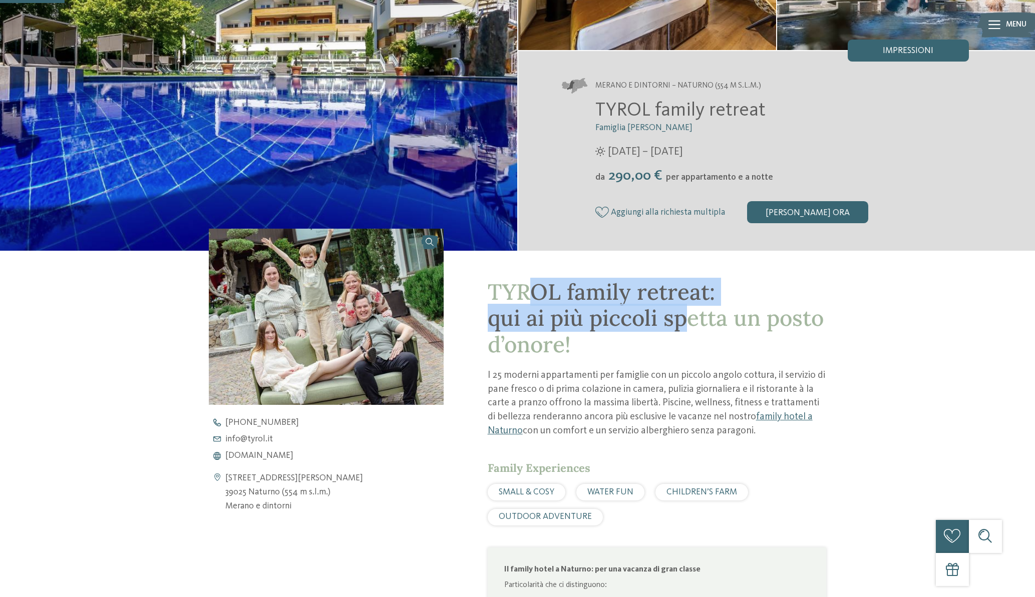
drag, startPoint x: 541, startPoint y: 295, endPoint x: 683, endPoint y: 331, distance: 146.1
click at [682, 331] on span "TYROL family retreat: qui ai più piccoli spetta un posto d’onore!" at bounding box center [656, 318] width 336 height 81
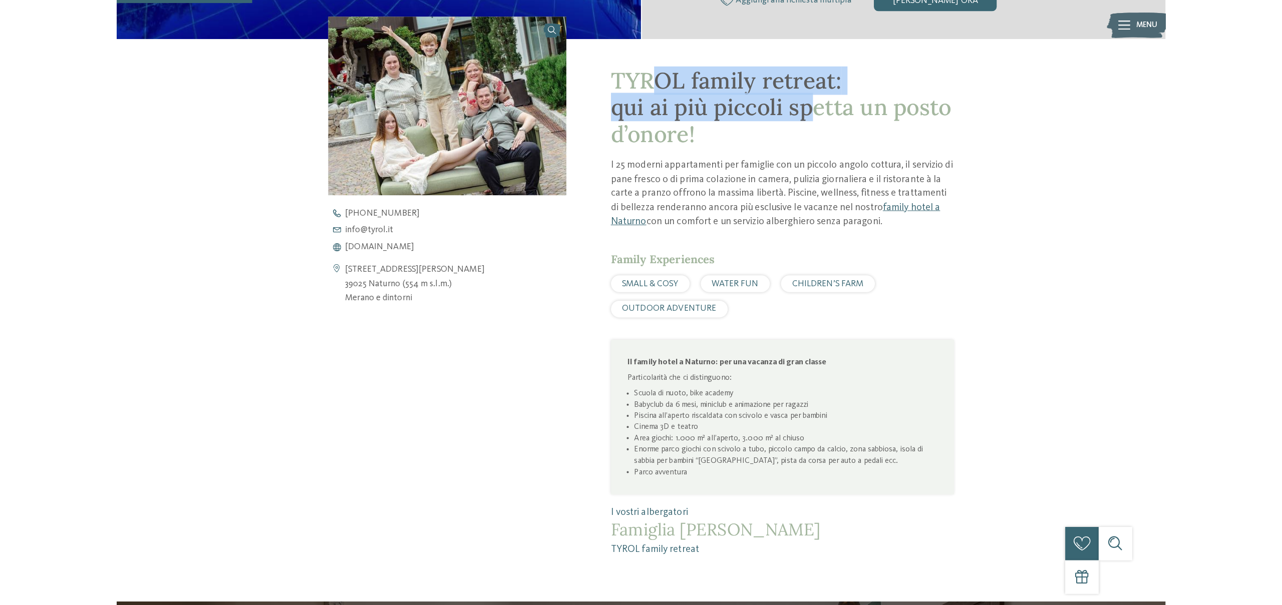
scroll to position [412, 0]
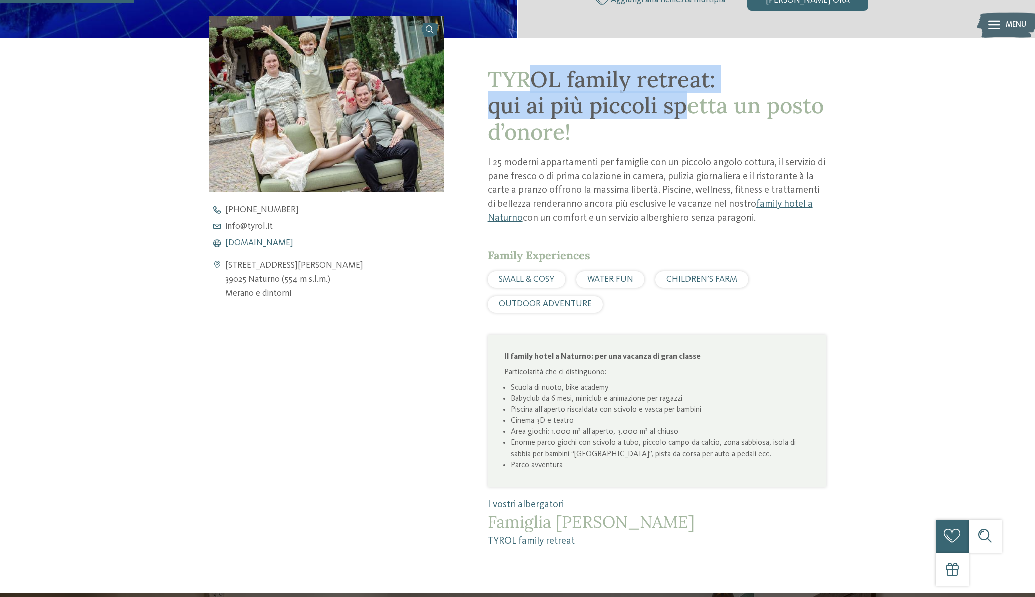
click at [255, 244] on span "www.tyrol.it" at bounding box center [259, 243] width 68 height 9
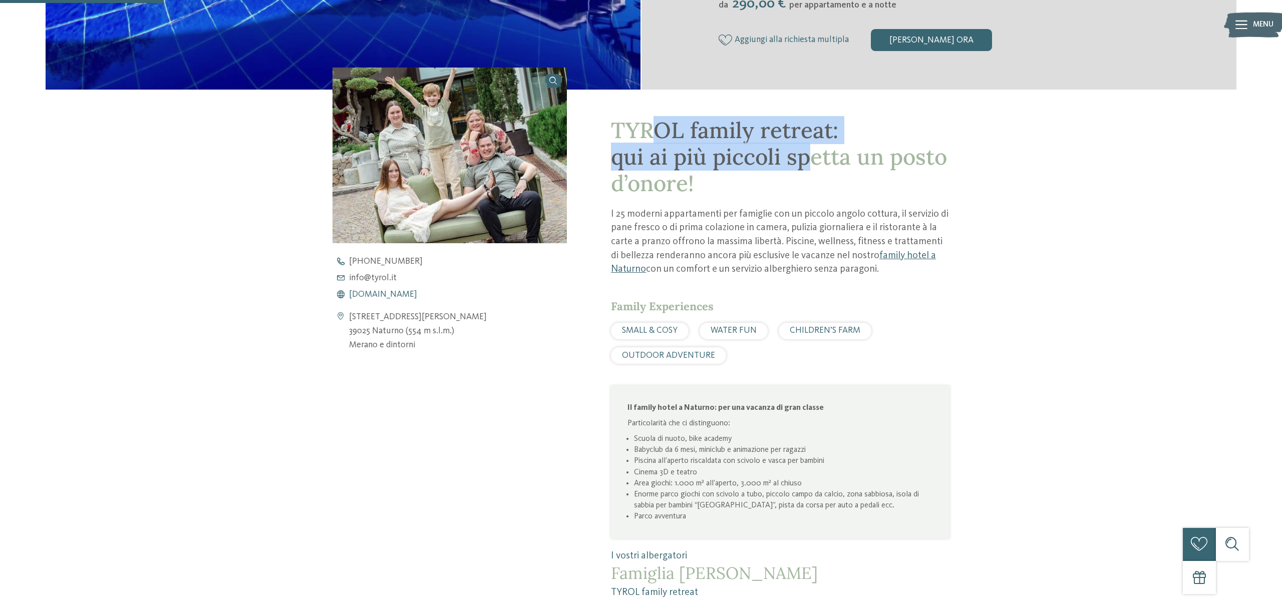
click at [374, 295] on span "www.tyrol.it" at bounding box center [383, 294] width 68 height 9
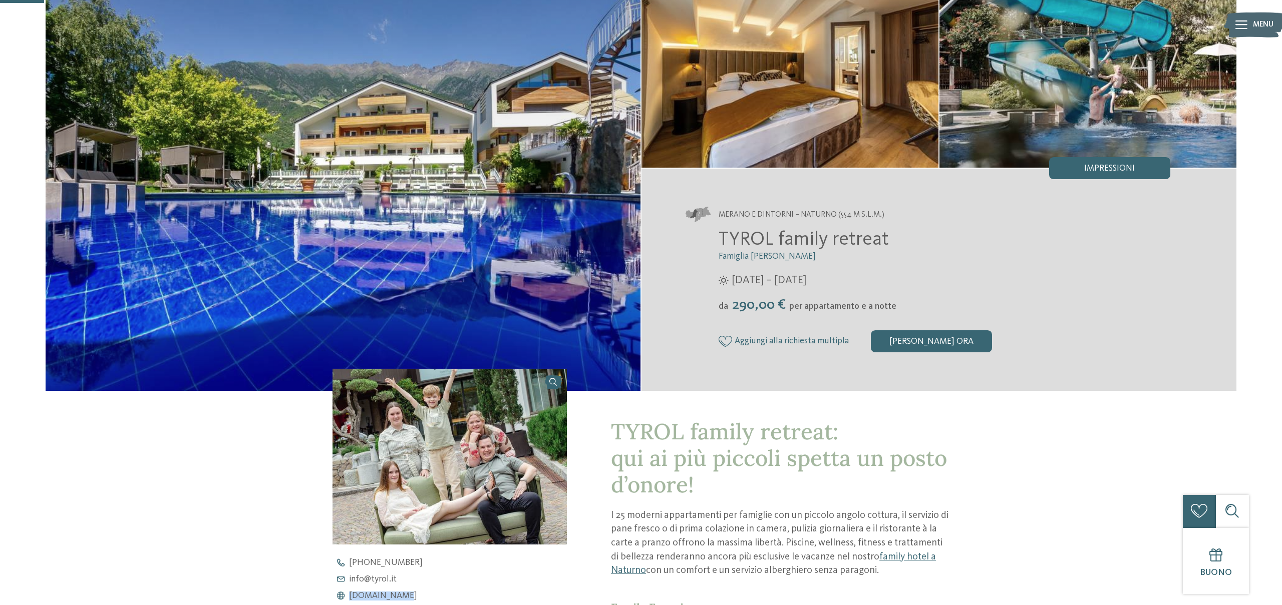
scroll to position [0, 0]
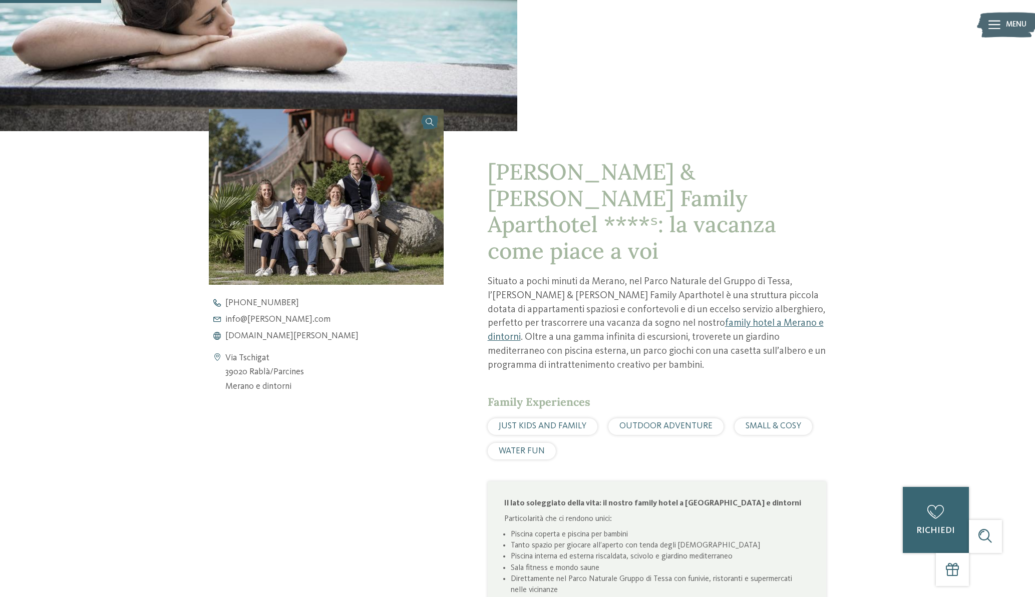
scroll to position [317, 0]
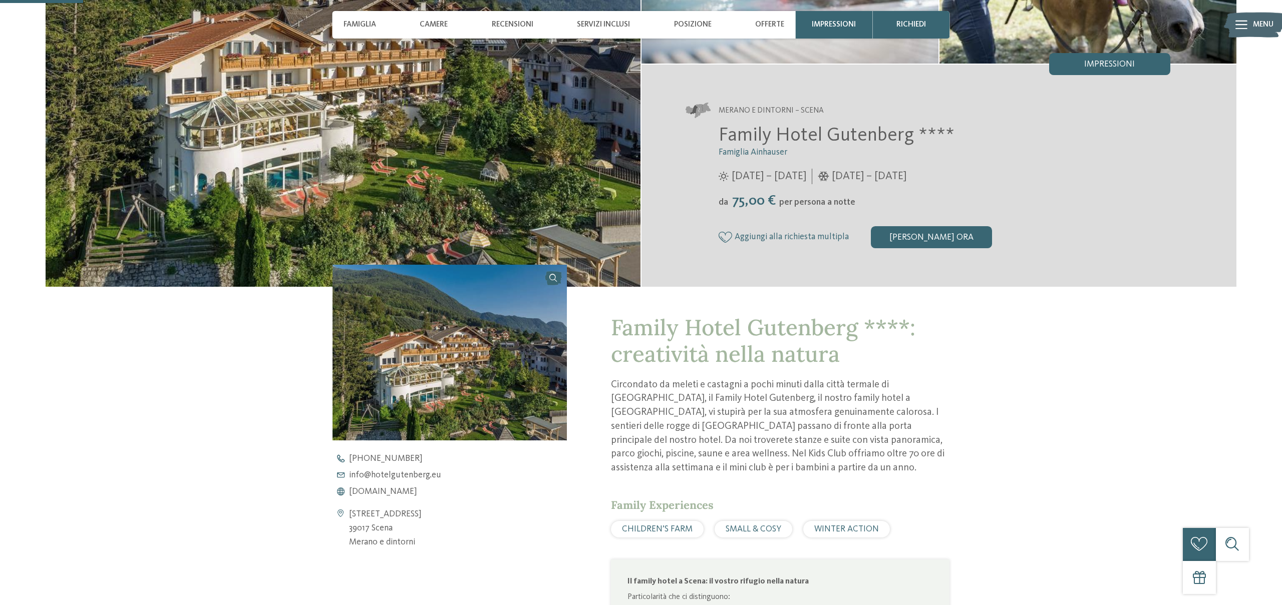
scroll to position [217, 0]
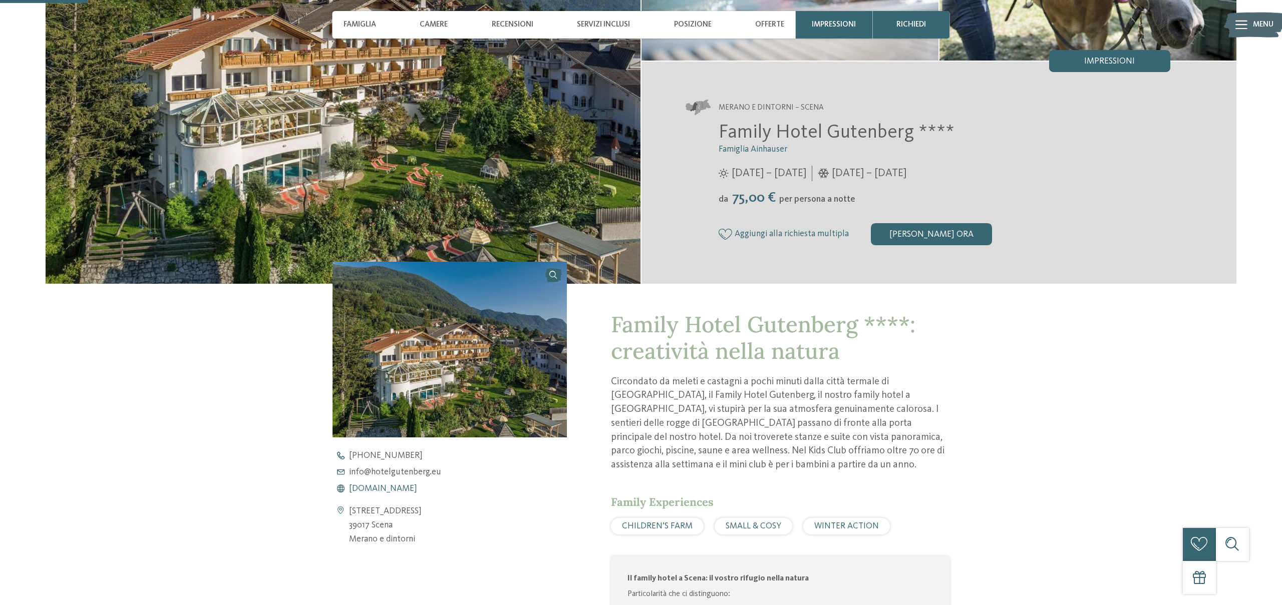
click at [380, 492] on span "[DOMAIN_NAME]" at bounding box center [383, 489] width 68 height 9
